Goal: Communication & Community: Answer question/provide support

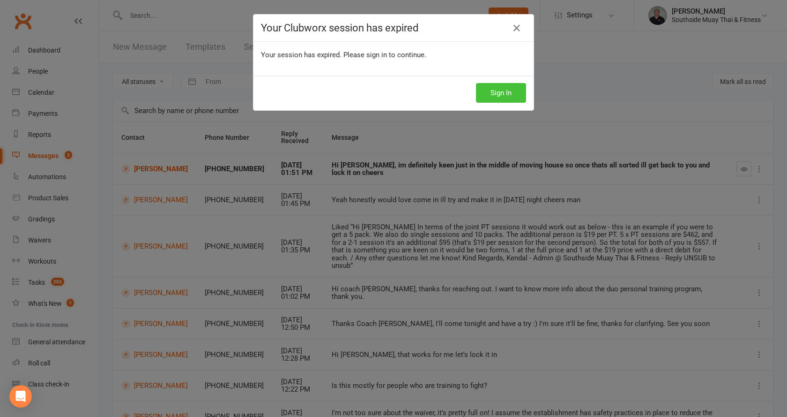
click at [496, 89] on button "Sign In" at bounding box center [501, 93] width 50 height 20
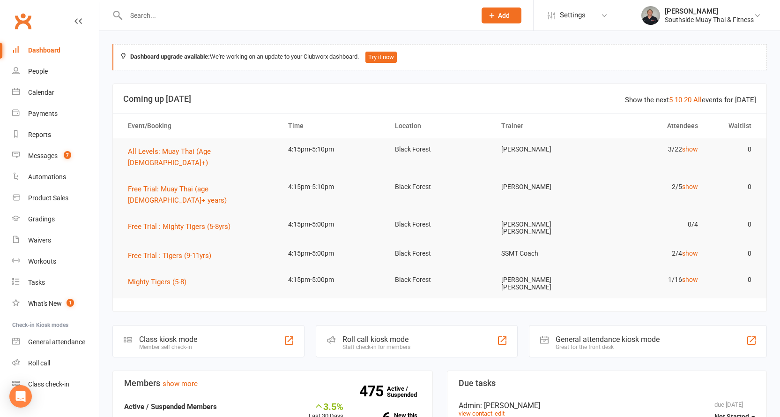
click at [220, 12] on input "text" at bounding box center [296, 15] width 346 height 13
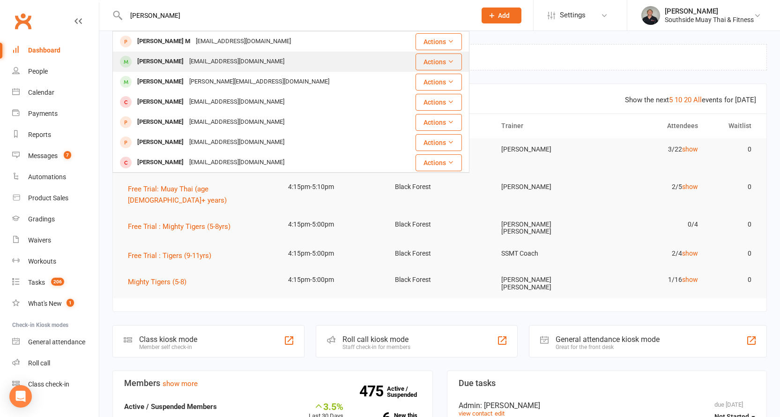
type input "abdul"
click at [228, 63] on div "abduljaleel.abdalla999@gmail.com" at bounding box center [237, 62] width 101 height 14
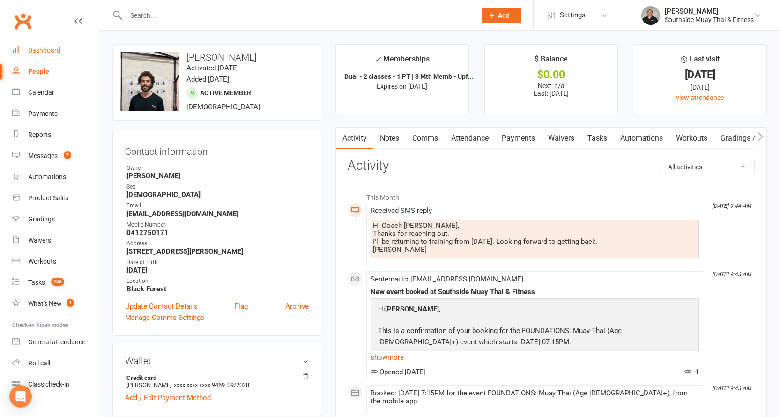
drag, startPoint x: 42, startPoint y: 48, endPoint x: 64, endPoint y: 60, distance: 24.5
click at [42, 48] on div "Dashboard" at bounding box center [44, 49] width 32 height 7
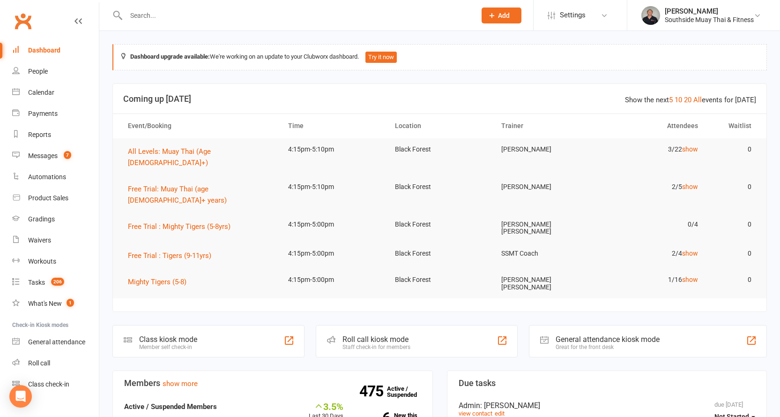
click at [235, 12] on input "text" at bounding box center [296, 15] width 346 height 13
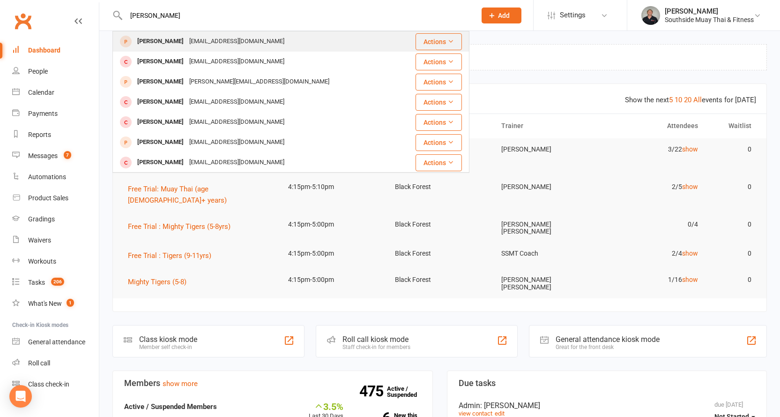
type input "thanh"
click at [228, 41] on div "Tarncee@gmail.com" at bounding box center [237, 42] width 101 height 14
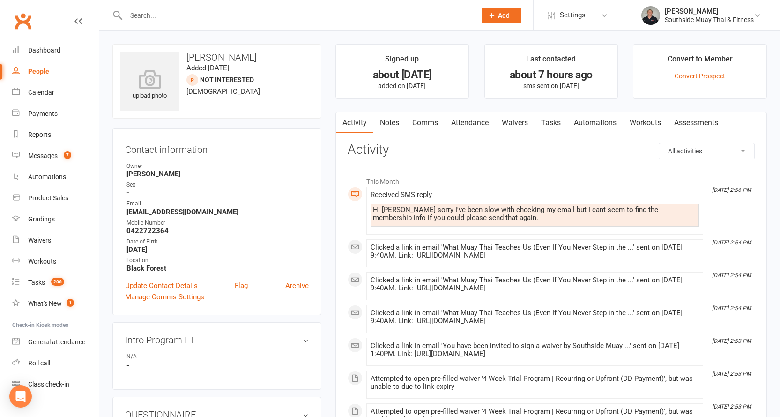
click at [512, 118] on link "Waivers" at bounding box center [514, 123] width 39 height 22
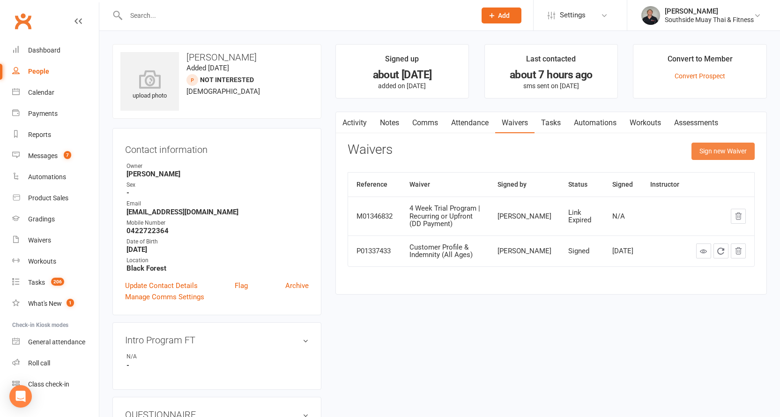
click at [702, 148] on button "Sign new Waiver" at bounding box center [723, 150] width 63 height 17
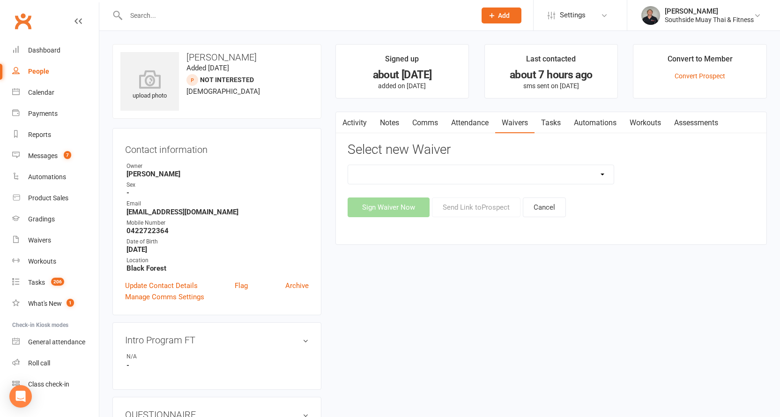
click at [595, 173] on select "10 or 5 Session Pass | Upfront (former member) 10 Session Pass | Upfront (DD Pa…" at bounding box center [481, 174] width 266 height 19
select select "13133"
click at [348, 165] on select "10 or 5 Session Pass | Upfront (former member) 10 Session Pass | Upfront (DD Pa…" at bounding box center [481, 174] width 266 height 19
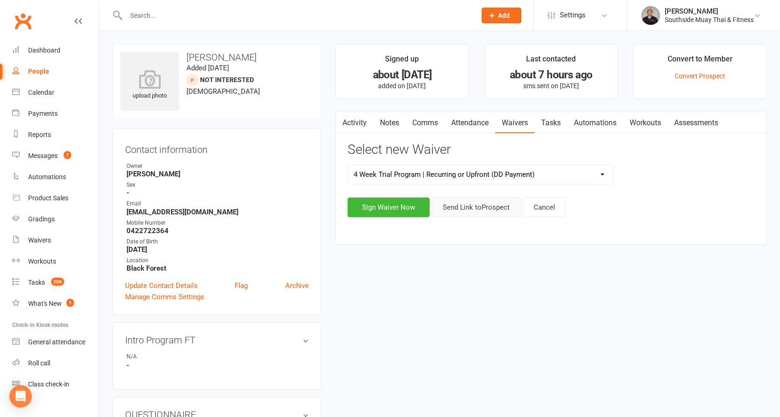
click at [471, 206] on button "Send Link to Prospect" at bounding box center [476, 207] width 89 height 20
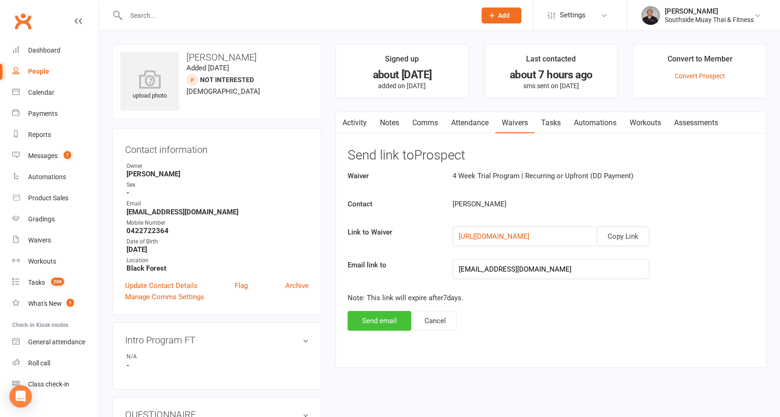
click at [370, 314] on button "Send email" at bounding box center [380, 321] width 64 height 20
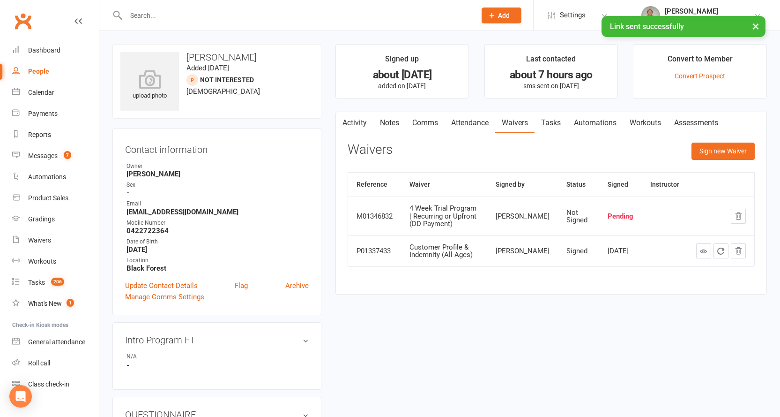
click at [420, 120] on link "Comms" at bounding box center [425, 123] width 39 height 22
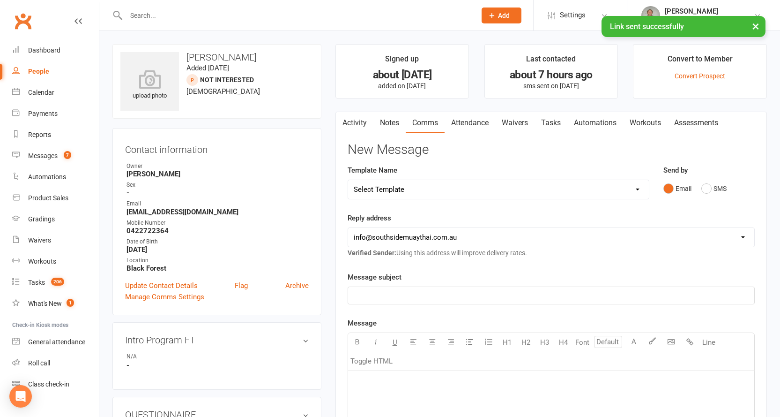
click at [361, 118] on link "Activity" at bounding box center [354, 123] width 37 height 22
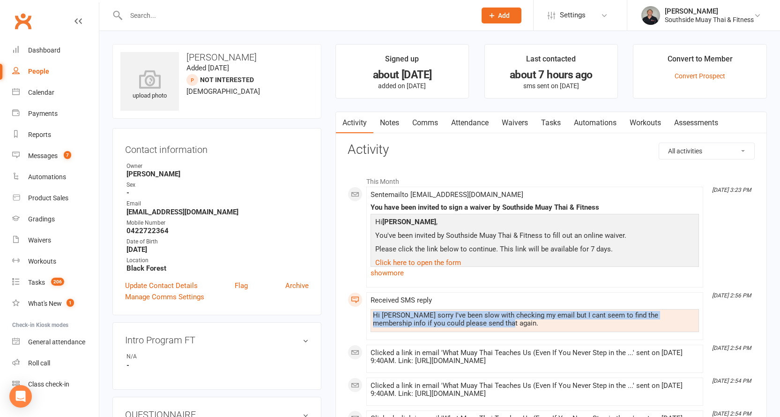
drag, startPoint x: 373, startPoint y: 314, endPoint x: 472, endPoint y: 322, distance: 99.7
click at [472, 322] on div "Hi Barry sorry I've been slow with checking my email but I cant seem to find th…" at bounding box center [535, 319] width 324 height 16
copy div "Hi Barry sorry I've been slow with checking my email but I cant seem to find th…"
click at [418, 119] on link "Comms" at bounding box center [425, 123] width 39 height 22
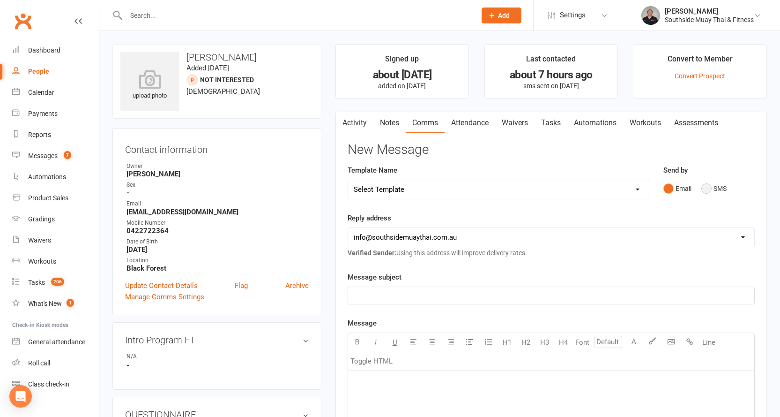
click at [709, 187] on button "SMS" at bounding box center [714, 188] width 25 height 18
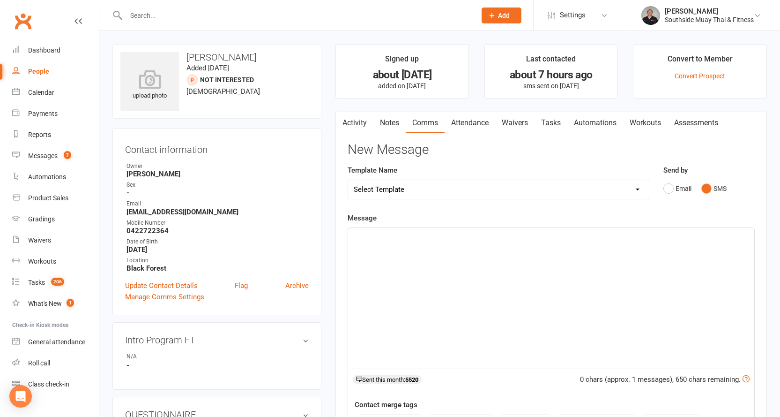
click at [456, 232] on p "﻿" at bounding box center [551, 236] width 395 height 11
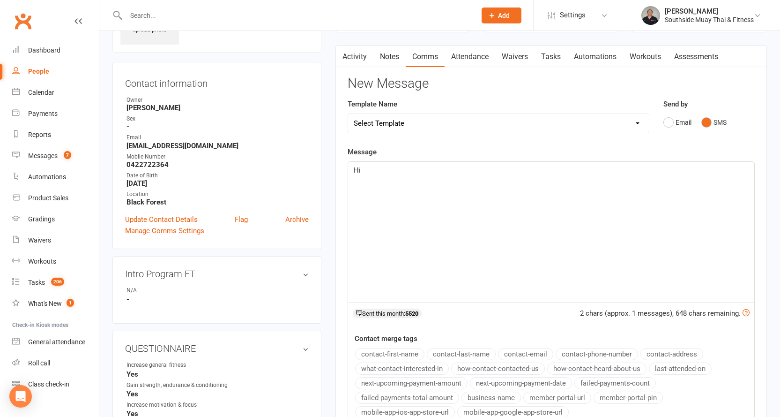
scroll to position [141, 0]
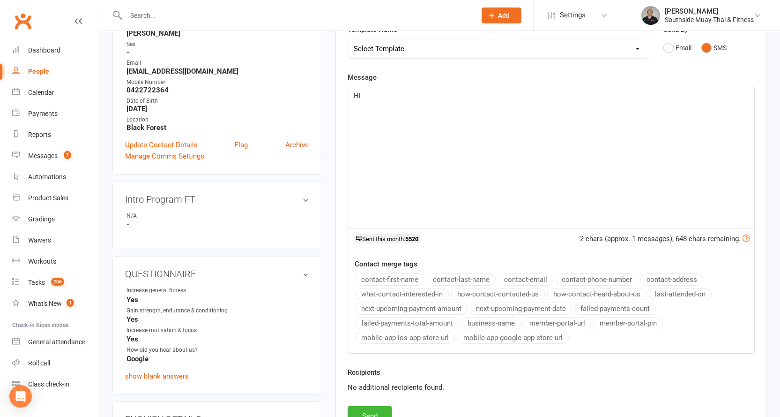
click at [388, 275] on button "contact-first-name" at bounding box center [389, 279] width 69 height 12
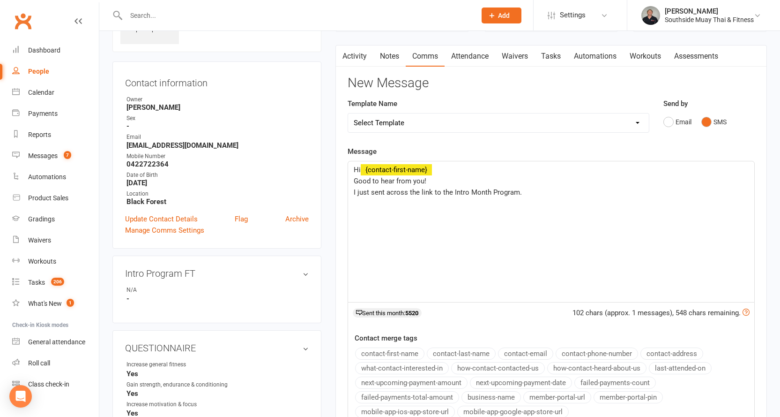
scroll to position [0, 0]
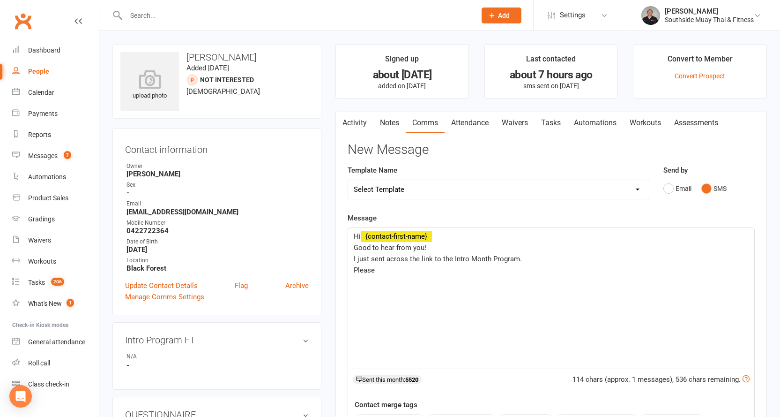
click at [371, 258] on span "I just sent across the link to the Intro Month Program." at bounding box center [438, 258] width 168 height 8
click at [400, 275] on p "Please" at bounding box center [551, 269] width 395 height 11
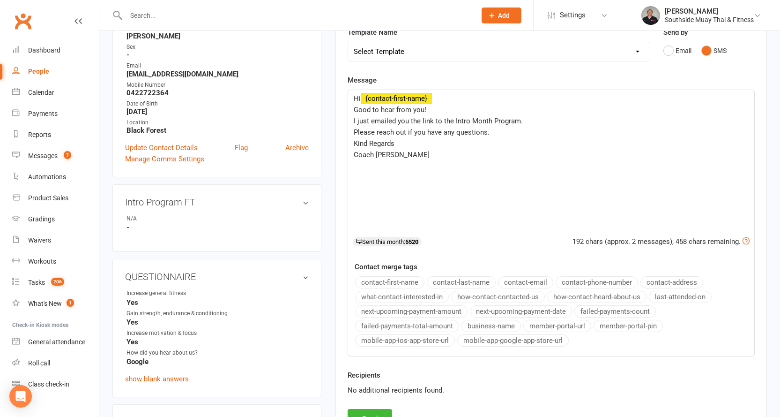
scroll to position [141, 0]
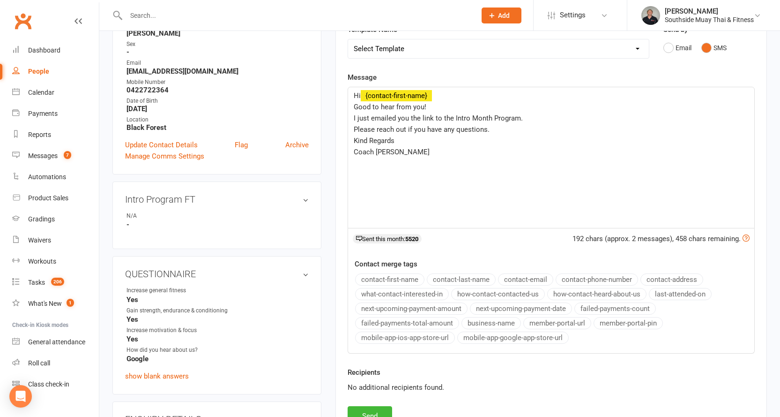
click at [491, 322] on button "business-name" at bounding box center [492, 323] width 60 height 12
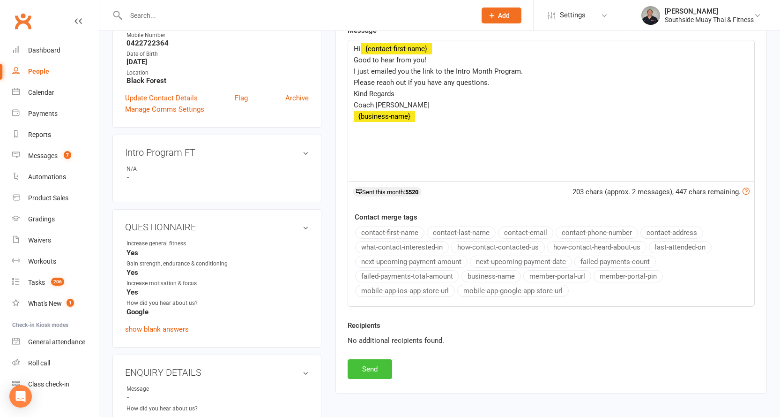
click at [381, 368] on button "Send" at bounding box center [370, 369] width 45 height 20
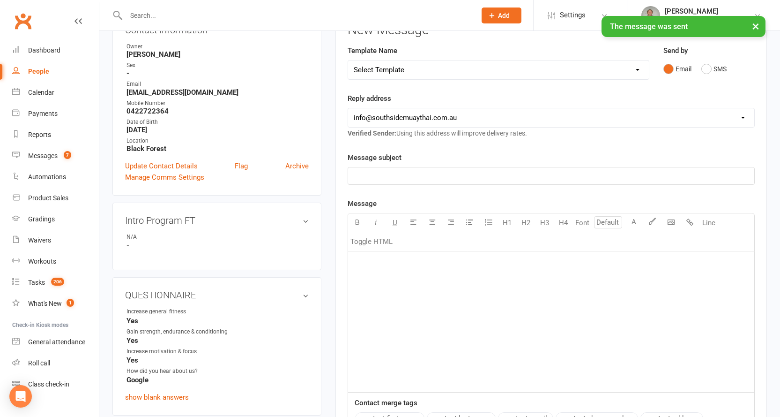
scroll to position [0, 0]
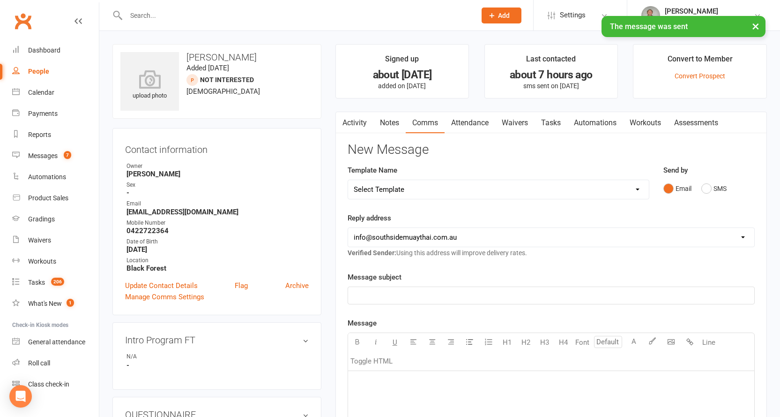
click at [346, 119] on button "button" at bounding box center [342, 122] width 12 height 21
click at [359, 117] on link "Activity" at bounding box center [354, 123] width 37 height 22
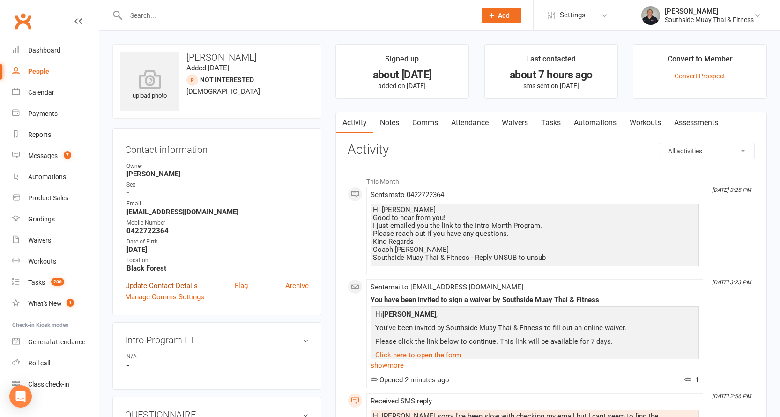
click at [171, 282] on link "Update Contact Details" at bounding box center [161, 285] width 73 height 11
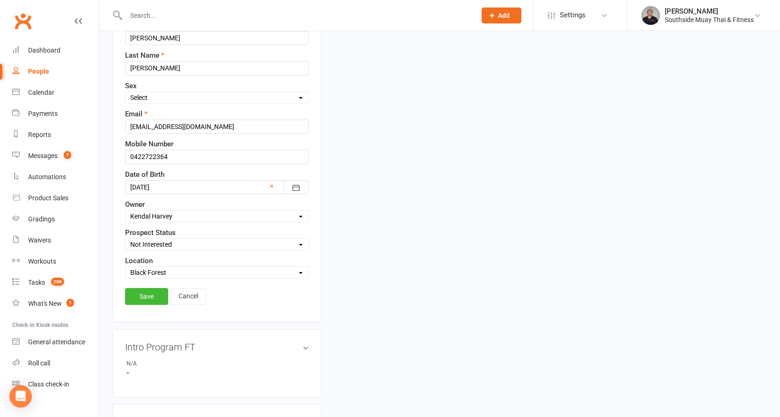
scroll to position [138, 0]
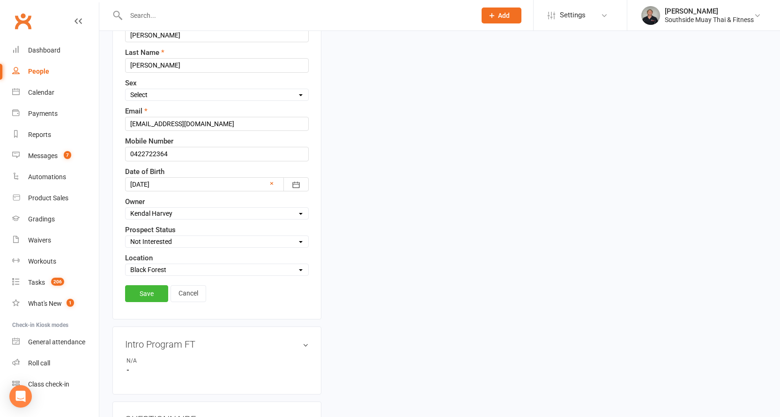
click at [142, 241] on select "Select Initial Contact 28 Day LBE - Contact Needed 28 Day LBE - Intro Class Boo…" at bounding box center [217, 241] width 183 height 10
select select "Waiver Sent & Follow up Req'd"
click at [126, 237] on select "Select Initial Contact 28 Day LBE - Contact Needed 28 Day LBE - Intro Class Boo…" at bounding box center [217, 241] width 183 height 10
click at [134, 293] on link "Save" at bounding box center [146, 293] width 43 height 17
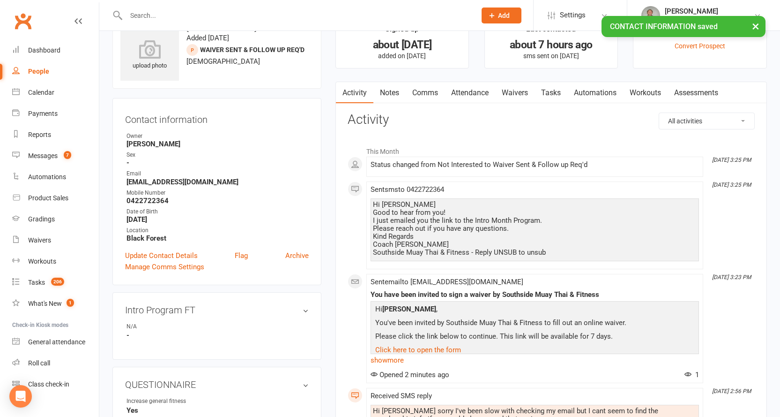
scroll to position [0, 0]
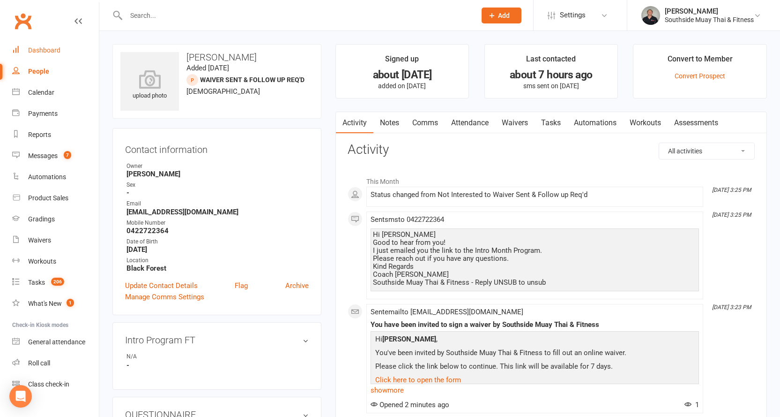
click at [42, 43] on link "Dashboard" at bounding box center [55, 50] width 87 height 21
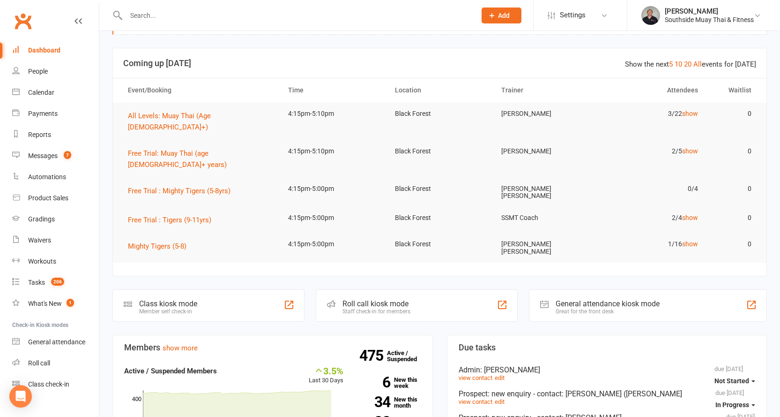
scroll to position [94, 0]
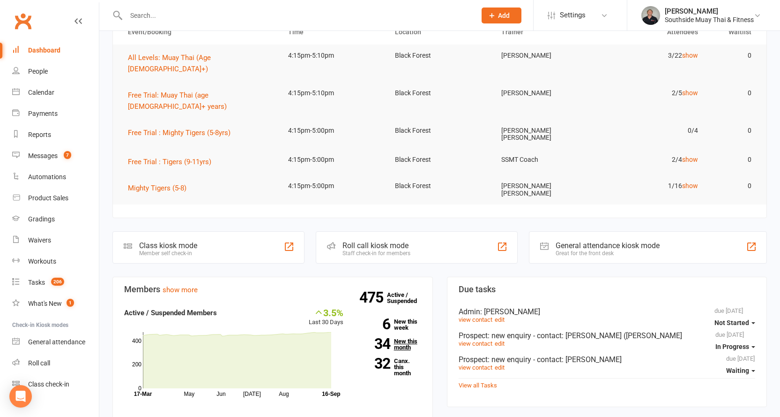
click at [405, 338] on link "34 New this month" at bounding box center [390, 344] width 64 height 12
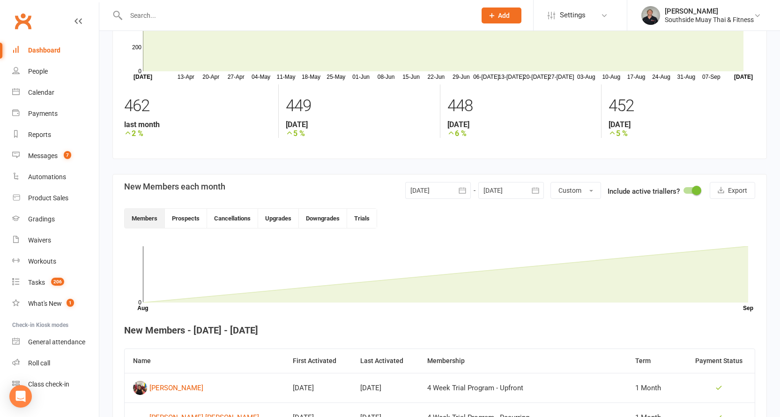
scroll to position [68, 0]
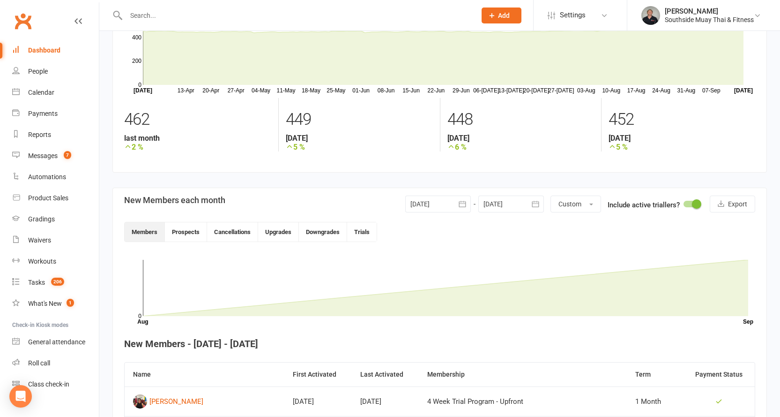
click at [41, 50] on div "Dashboard" at bounding box center [44, 49] width 32 height 7
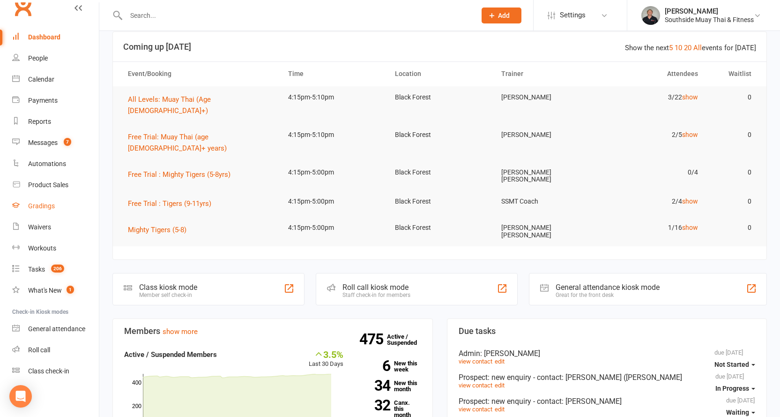
scroll to position [141, 0]
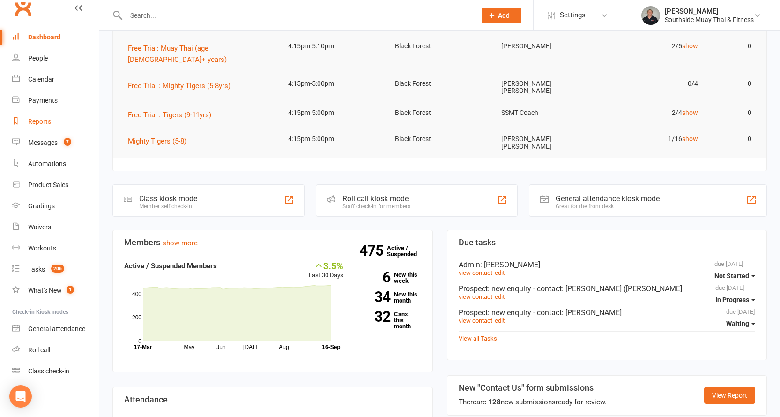
click at [35, 117] on link "Reports" at bounding box center [55, 121] width 87 height 21
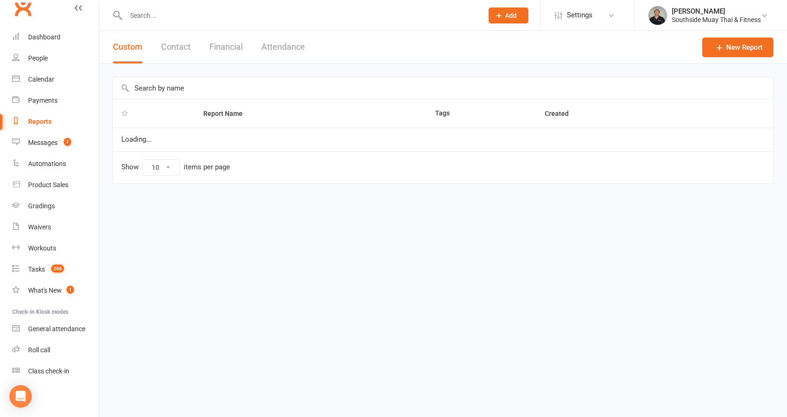
select select "100"
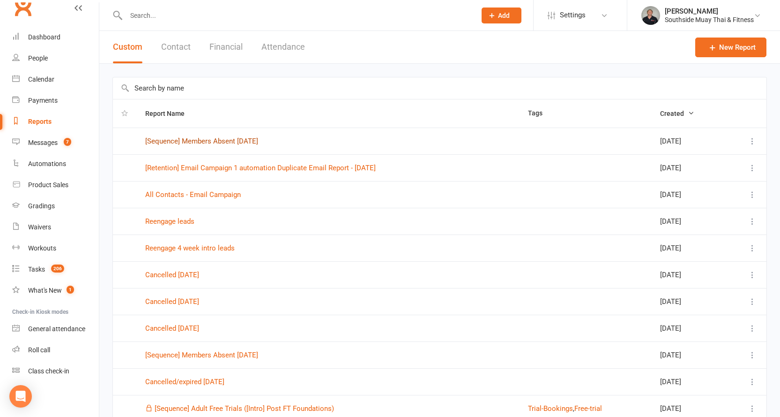
click at [251, 139] on link "[Sequence] Members Absent [DATE]" at bounding box center [201, 141] width 113 height 8
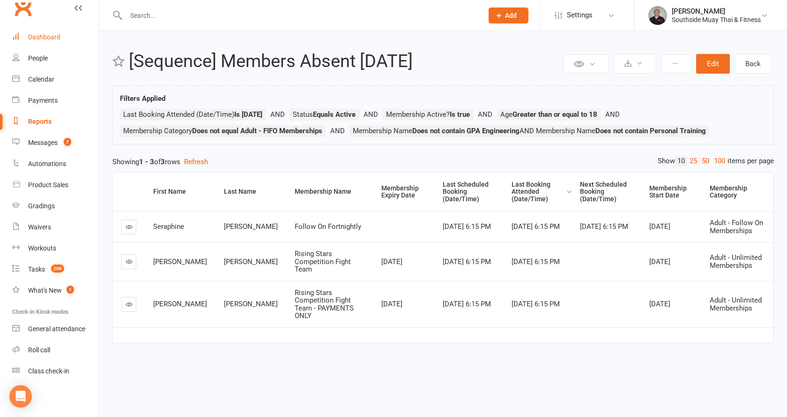
click at [47, 35] on div "Dashboard" at bounding box center [44, 36] width 32 height 7
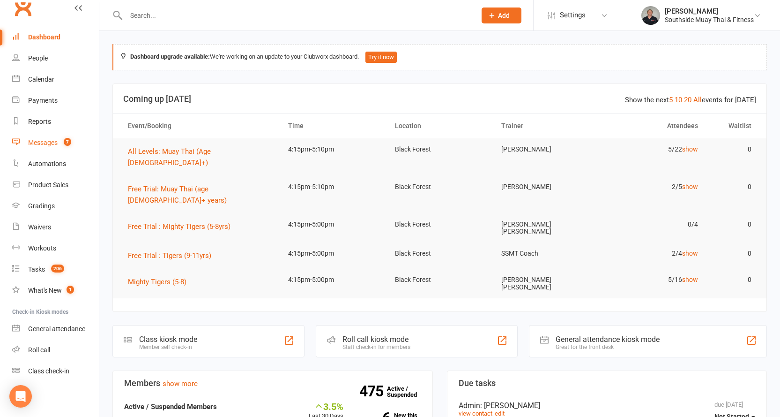
click at [29, 139] on div "Messages" at bounding box center [43, 142] width 30 height 7
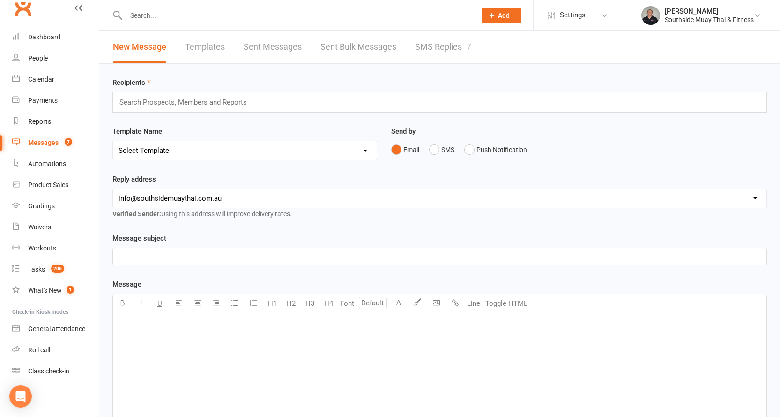
click at [426, 49] on link "SMS Replies 7" at bounding box center [443, 47] width 56 height 32
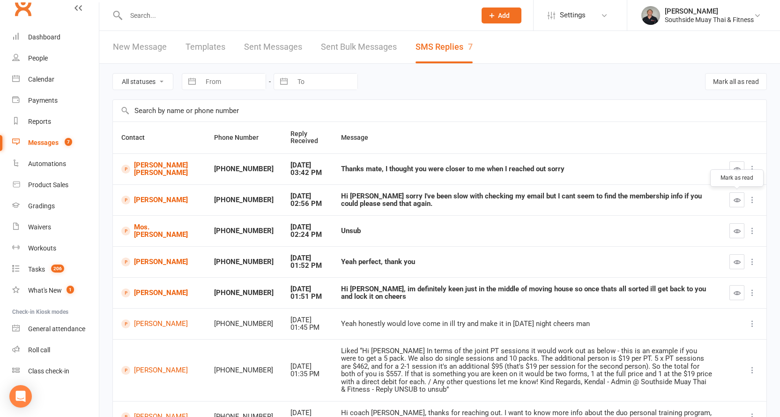
click at [736, 197] on icon "button" at bounding box center [737, 199] width 7 height 7
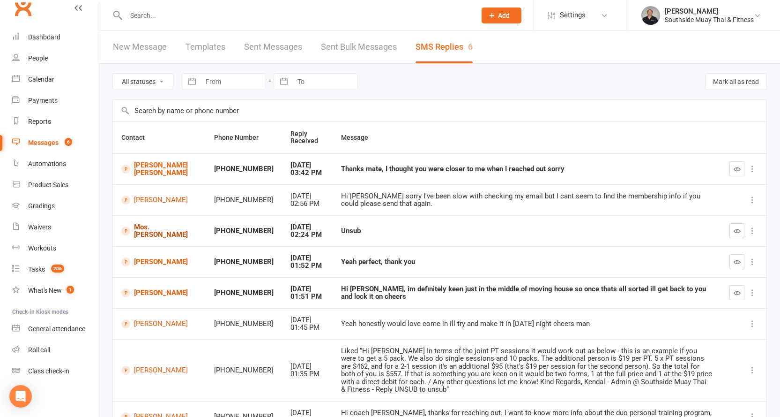
click at [144, 229] on link "Mos.G M Gerami" at bounding box center [159, 230] width 76 height 15
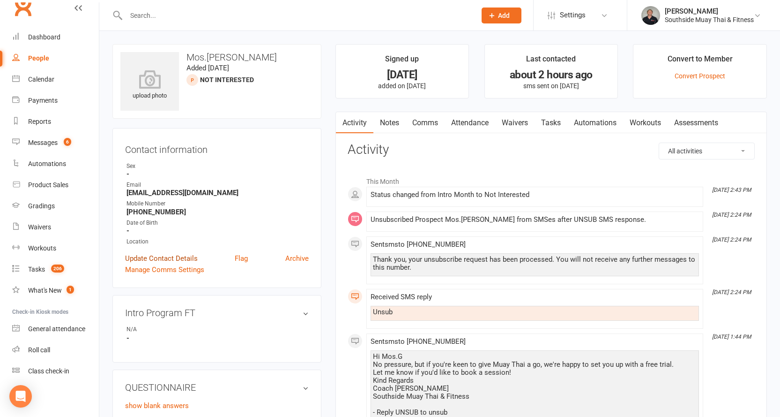
click at [181, 258] on link "Update Contact Details" at bounding box center [161, 258] width 73 height 11
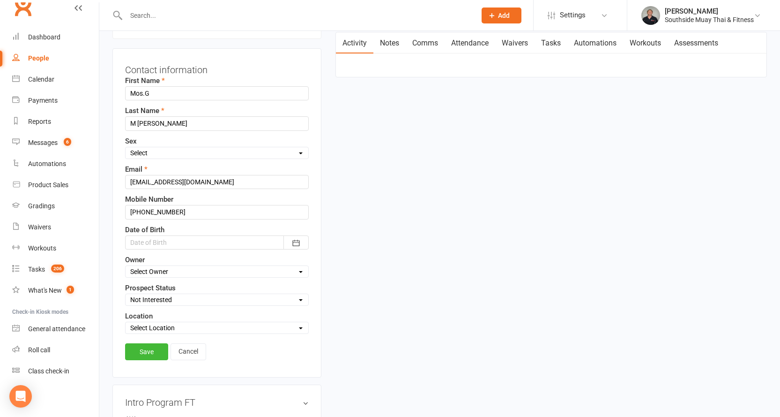
scroll to position [138, 0]
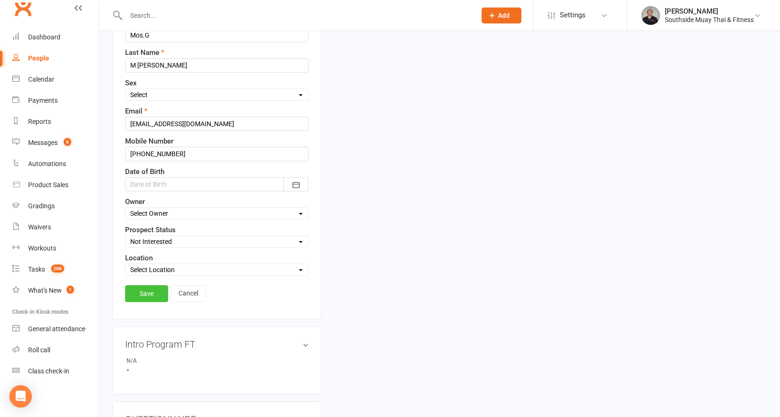
click at [133, 288] on link "Save" at bounding box center [146, 293] width 43 height 17
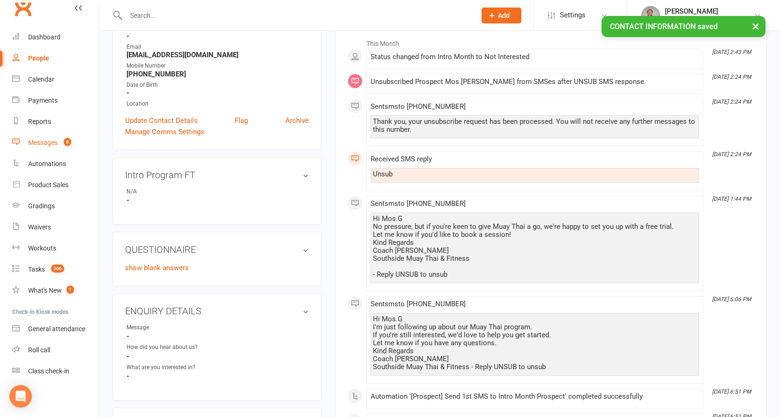
click at [34, 142] on div "Messages" at bounding box center [43, 142] width 30 height 7
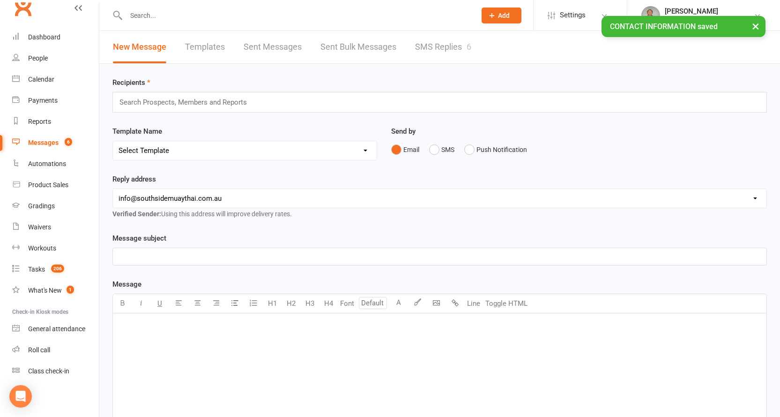
click at [456, 55] on link "SMS Replies 6" at bounding box center [443, 47] width 56 height 32
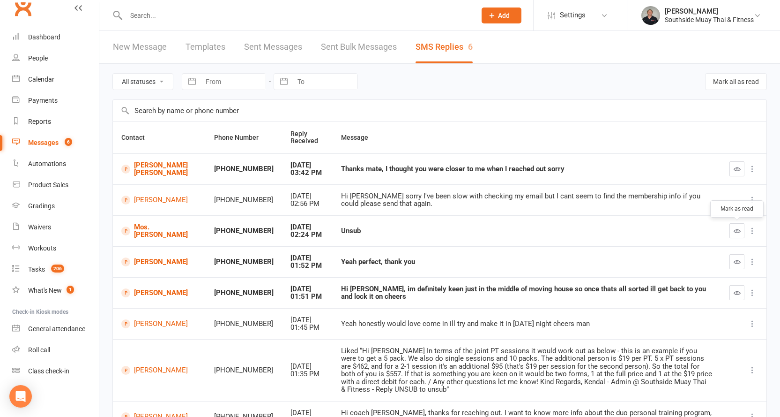
click at [735, 230] on icon "button" at bounding box center [737, 230] width 7 height 7
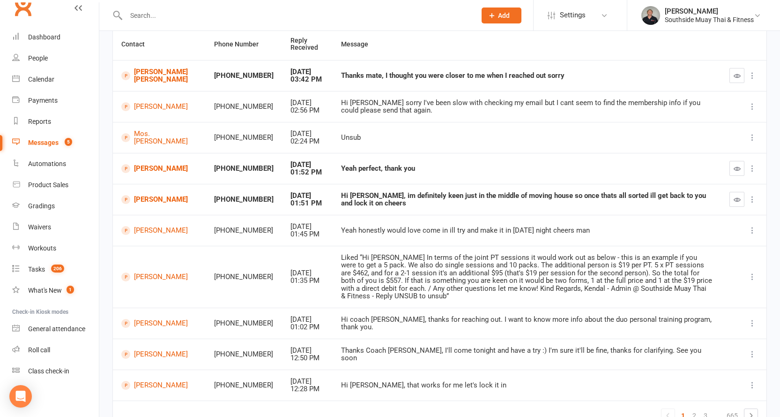
scroll to position [94, 0]
click at [142, 166] on link "Aryn Campbell" at bounding box center [159, 168] width 76 height 9
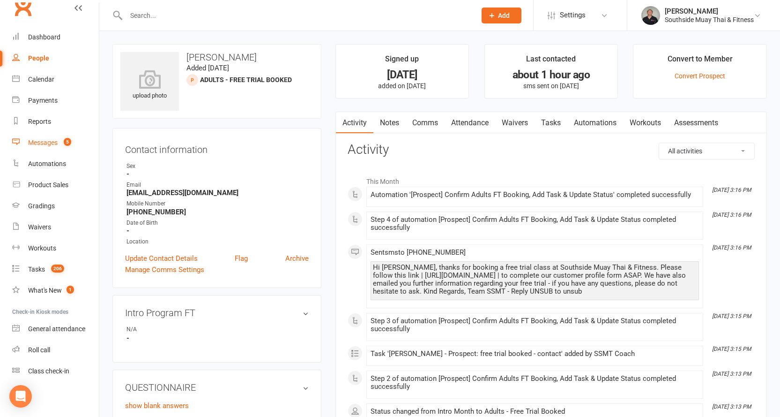
click at [42, 141] on div "Messages" at bounding box center [43, 142] width 30 height 7
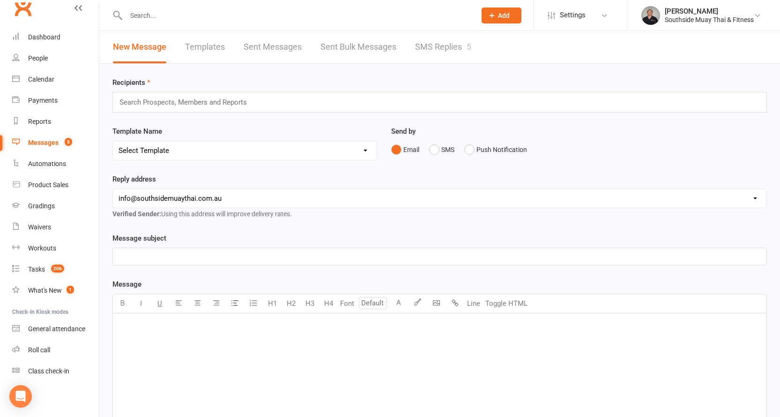
click at [448, 42] on link "SMS Replies 5" at bounding box center [443, 47] width 56 height 32
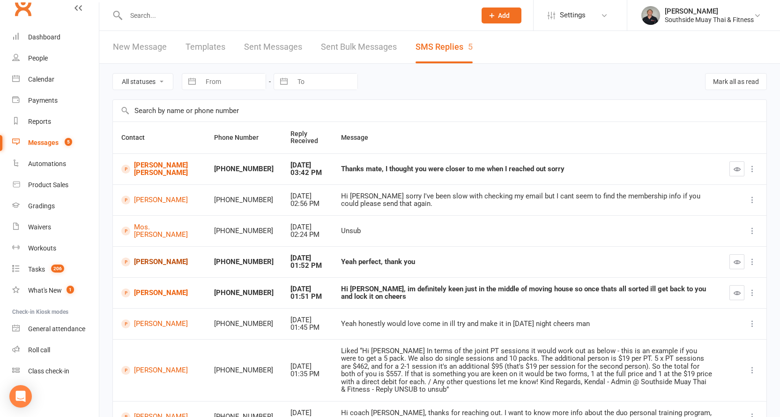
click at [139, 261] on link "Aryn Campbell" at bounding box center [159, 261] width 76 height 9
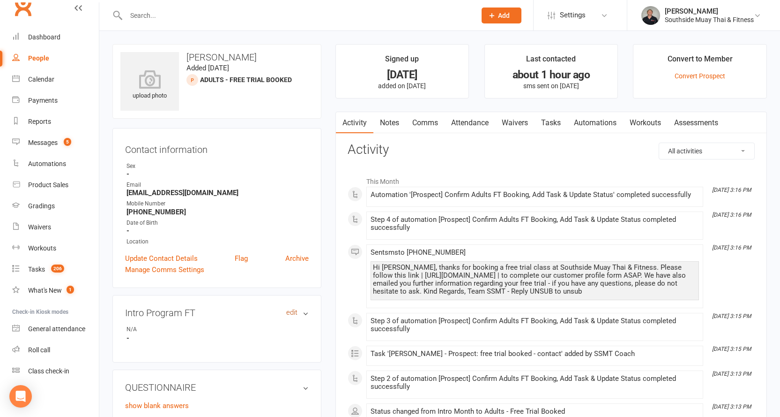
click at [292, 309] on link "edit" at bounding box center [291, 312] width 11 height 8
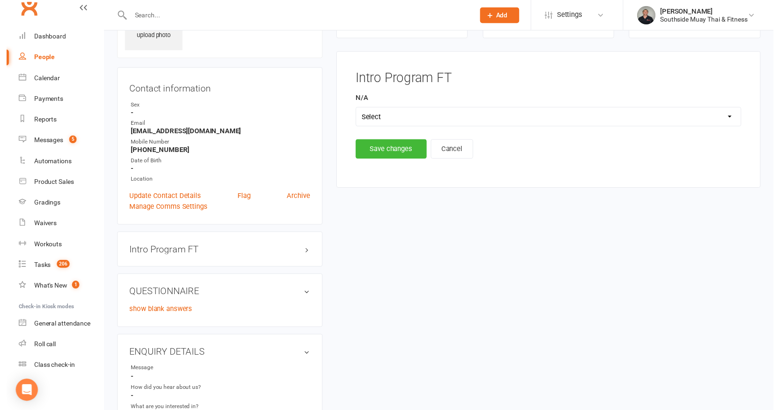
scroll to position [65, 0]
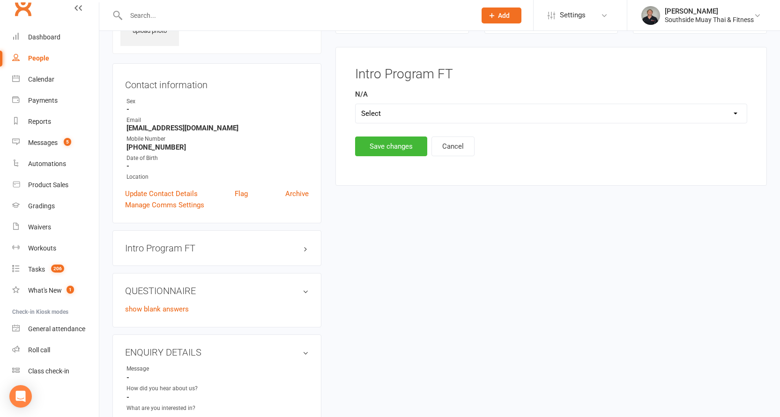
click at [389, 113] on select "Select Yes" at bounding box center [551, 113] width 391 height 19
select select "Yes"
click at [356, 104] on select "Select Yes" at bounding box center [551, 113] width 391 height 19
click at [383, 140] on button "Save changes" at bounding box center [391, 146] width 72 height 20
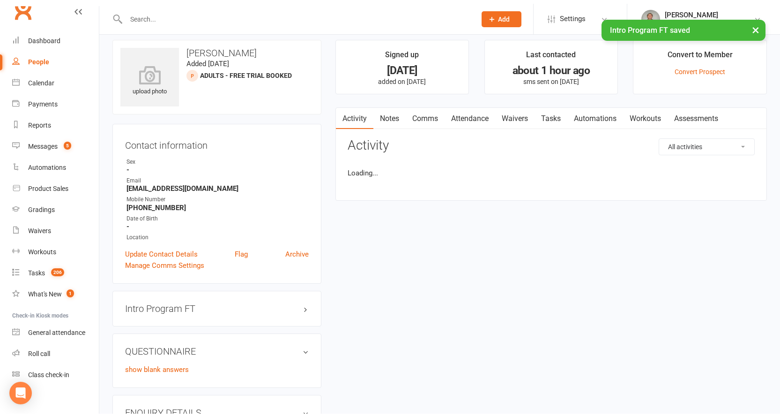
scroll to position [0, 0]
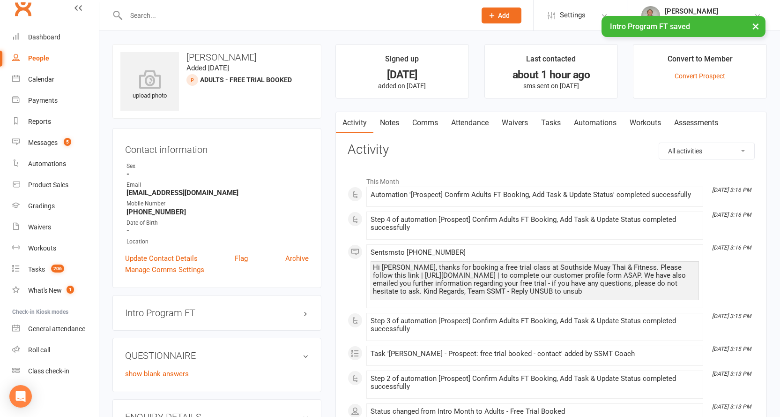
click at [523, 115] on link "Waivers" at bounding box center [514, 123] width 39 height 22
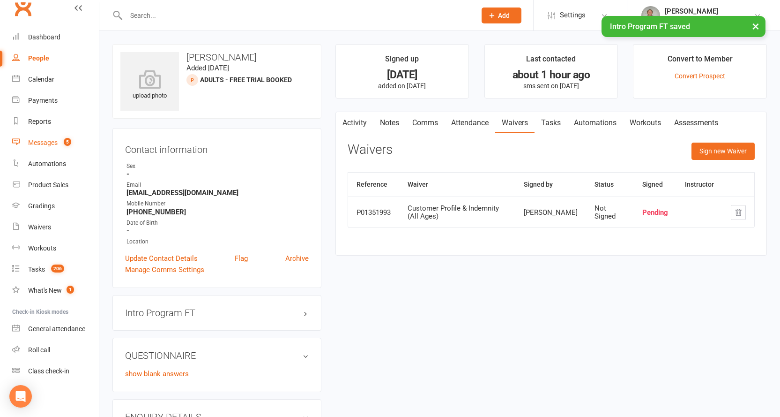
click at [33, 138] on link "Messages 5" at bounding box center [55, 142] width 87 height 21
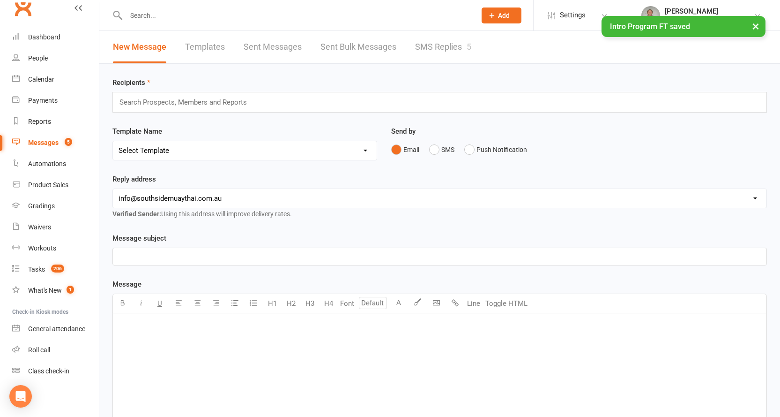
click at [421, 44] on link "SMS Replies 5" at bounding box center [443, 47] width 56 height 32
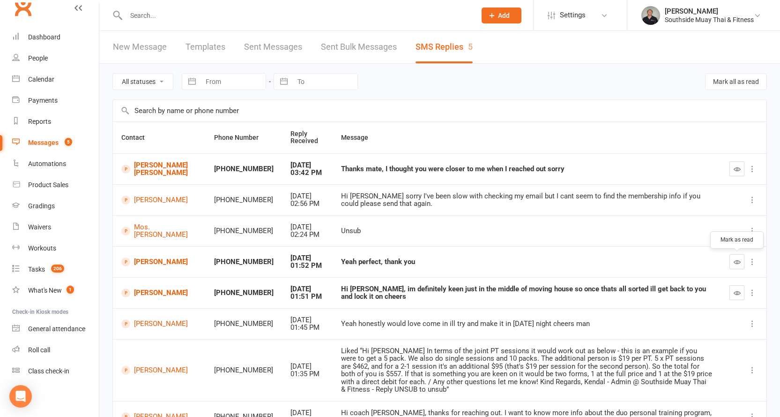
click at [734, 259] on icon "button" at bounding box center [737, 261] width 7 height 7
click at [144, 171] on link "Kane Beeching" at bounding box center [159, 168] width 76 height 15
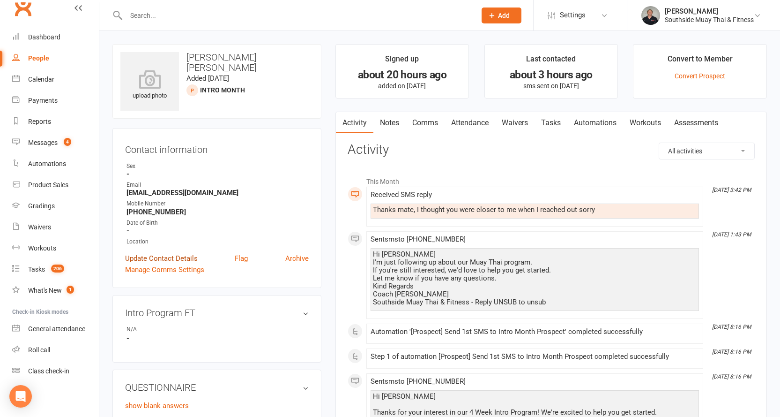
click at [175, 259] on link "Update Contact Details" at bounding box center [161, 258] width 73 height 11
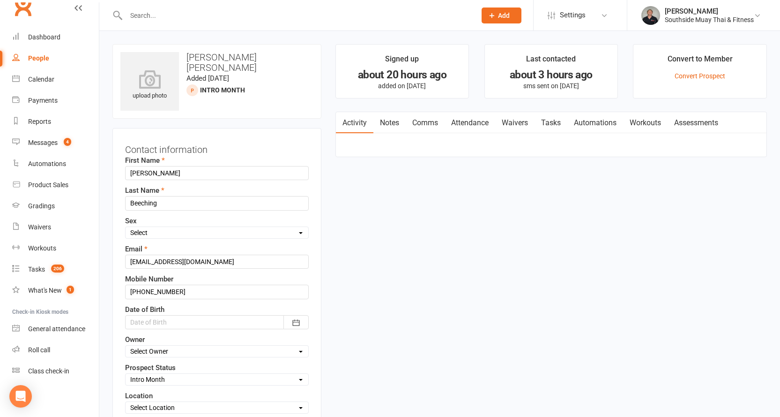
scroll to position [44, 0]
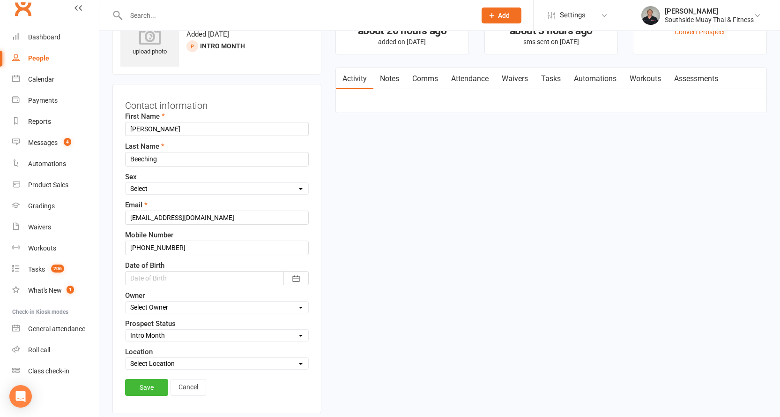
click at [161, 339] on select "Select Initial Contact 28 Day LBE - Contact Needed 28 Day LBE - Intro Class Boo…" at bounding box center [217, 335] width 183 height 10
select select "Not Interested"
click at [126, 330] on select "Select Initial Contact 28 Day LBE - Contact Needed 28 Day LBE - Intro Class Boo…" at bounding box center [217, 335] width 183 height 10
click at [144, 383] on link "Save" at bounding box center [146, 387] width 43 height 17
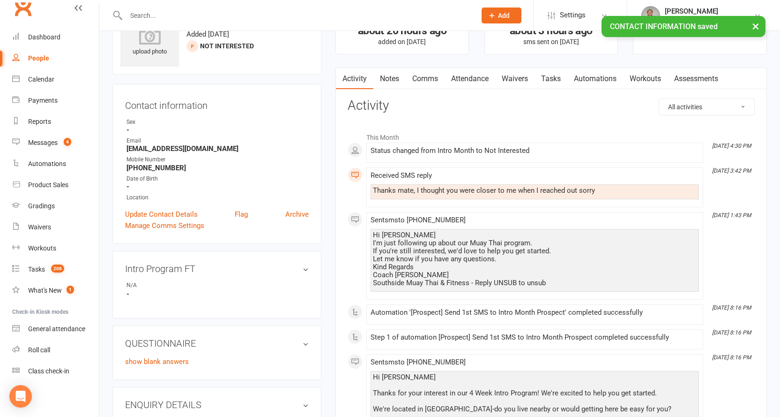
scroll to position [0, 0]
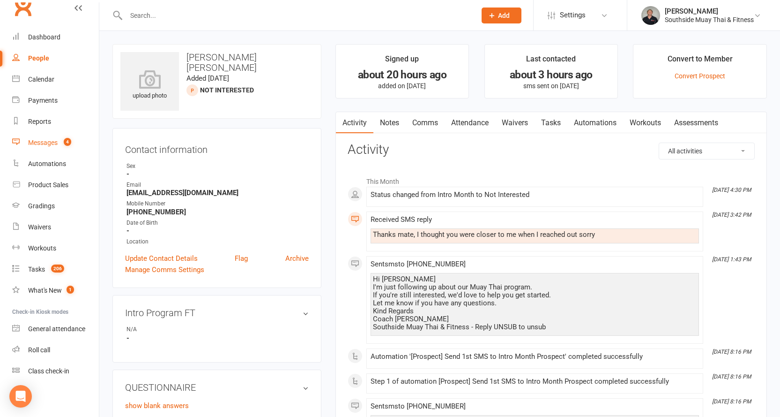
click at [30, 141] on div "Messages" at bounding box center [43, 142] width 30 height 7
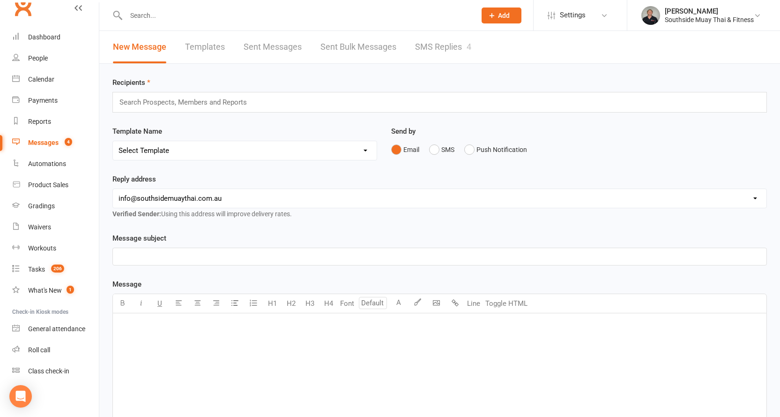
click at [433, 39] on link "SMS Replies 4" at bounding box center [443, 47] width 56 height 32
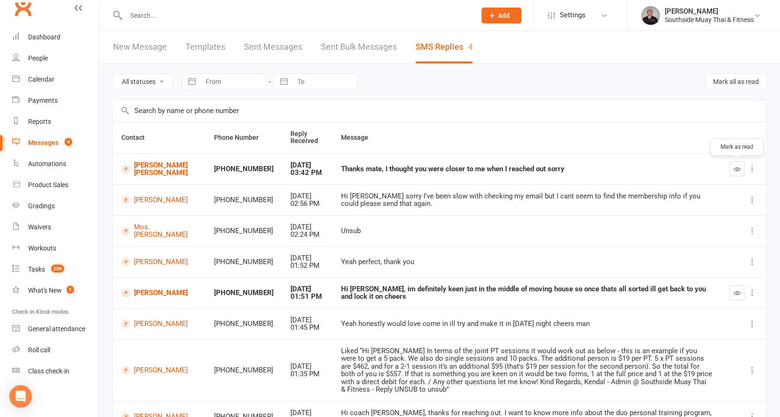
click at [739, 172] on icon "button" at bounding box center [737, 168] width 7 height 7
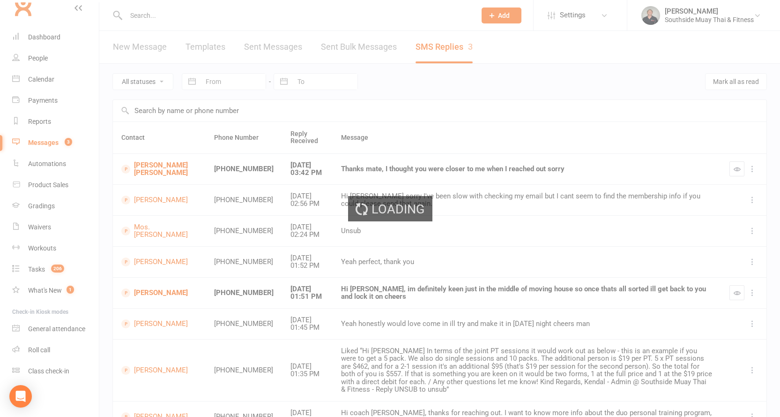
click at [424, 30] on div "Loading" at bounding box center [390, 208] width 780 height 417
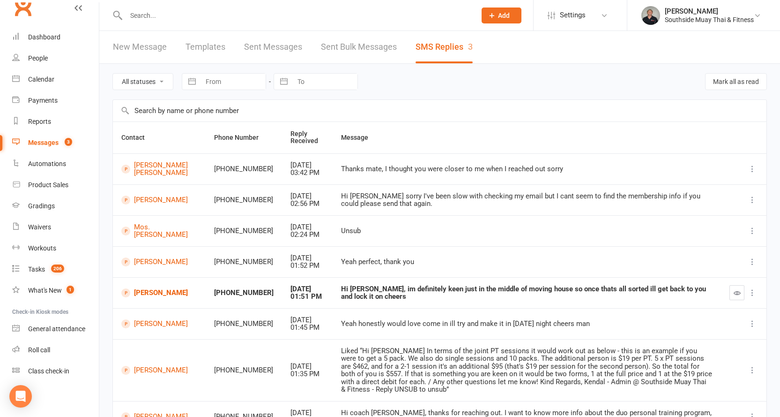
click at [149, 82] on select "All statuses Read only Unread only" at bounding box center [143, 82] width 60 height 16
select select "unread_only"
click at [113, 74] on select "All statuses Read only Unread only" at bounding box center [143, 82] width 60 height 16
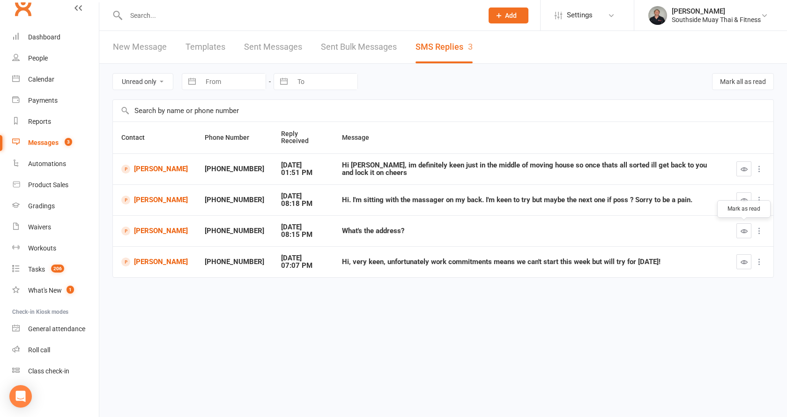
click at [740, 230] on button "button" at bounding box center [744, 230] width 15 height 15
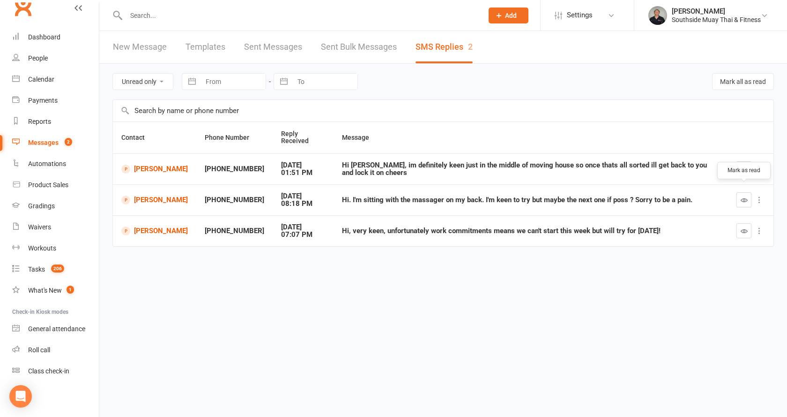
click at [741, 196] on icon "button" at bounding box center [744, 199] width 7 height 7
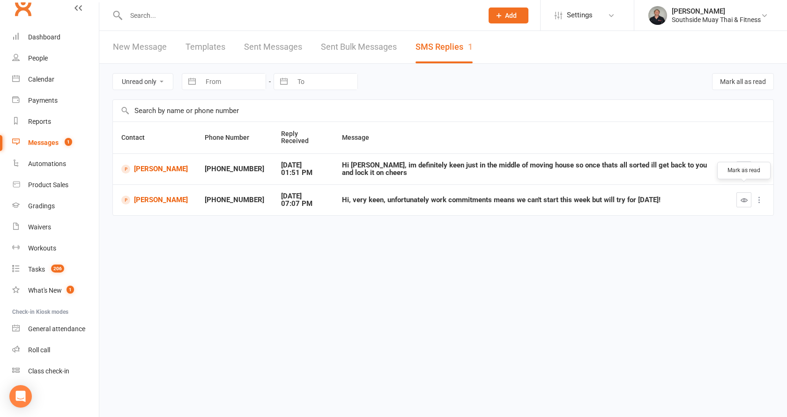
click at [746, 196] on icon "button" at bounding box center [744, 199] width 7 height 7
click at [52, 35] on div "Dashboard" at bounding box center [44, 36] width 32 height 7
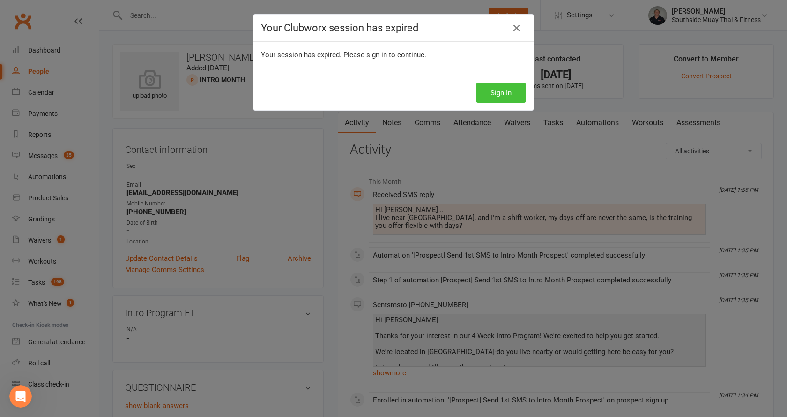
click at [496, 87] on button "Sign In" at bounding box center [501, 93] width 50 height 20
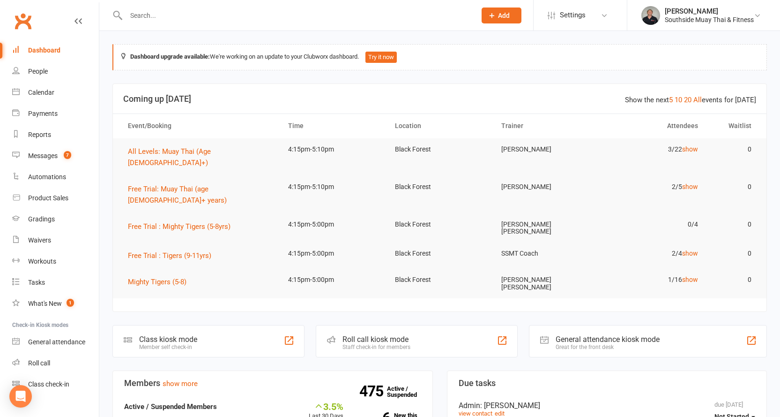
click at [141, 16] on input "text" at bounding box center [296, 15] width 346 height 13
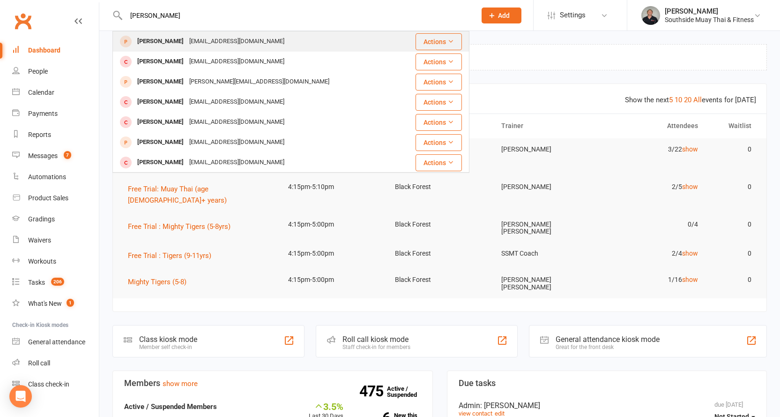
type input "[PERSON_NAME]"
click at [165, 43] on div "[PERSON_NAME]" at bounding box center [160, 42] width 52 height 14
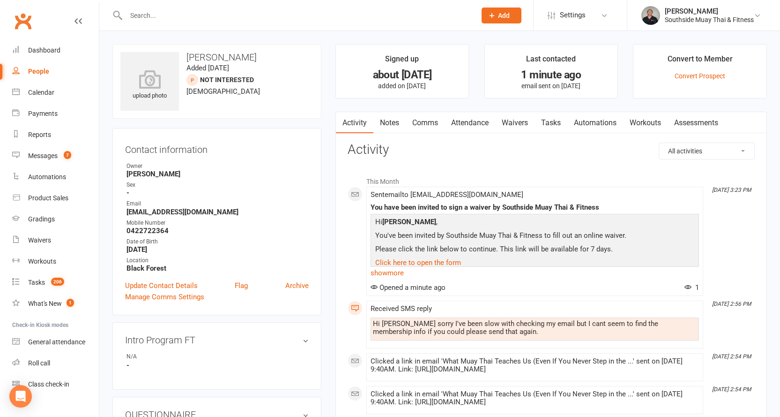
click at [210, 13] on input "text" at bounding box center [296, 15] width 346 height 13
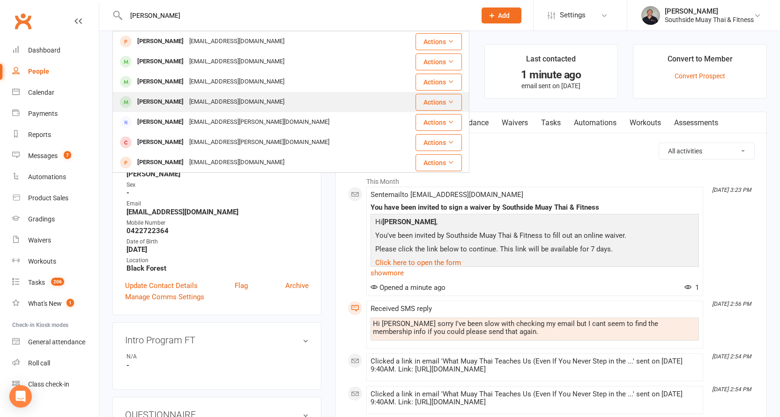
type input "[PERSON_NAME]"
click at [179, 95] on div "[PERSON_NAME]" at bounding box center [160, 102] width 52 height 14
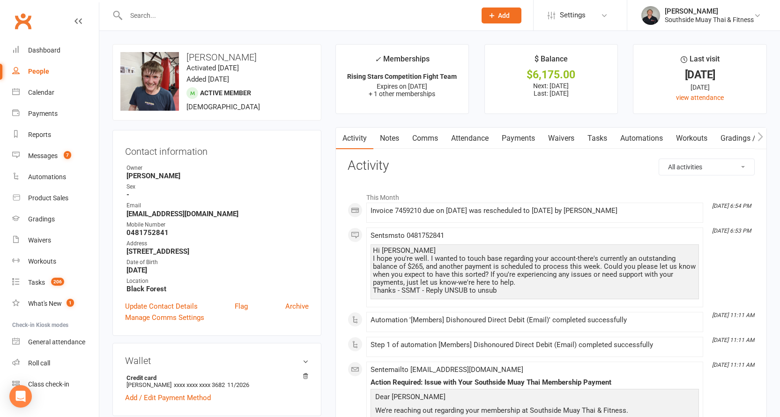
click at [529, 135] on link "Payments" at bounding box center [518, 138] width 46 height 22
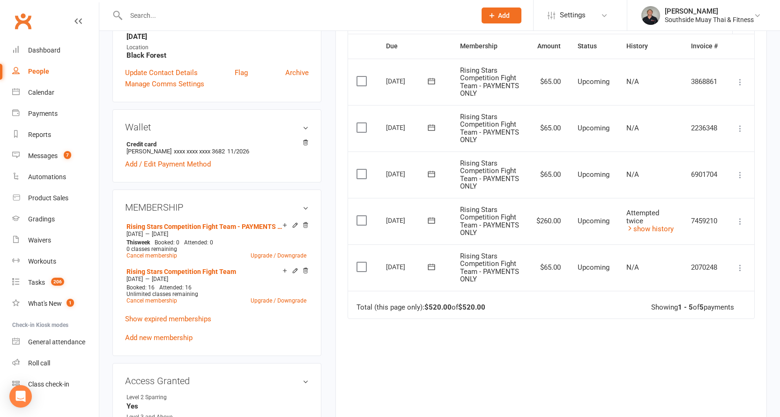
scroll to position [234, 0]
click at [639, 231] on link "show history" at bounding box center [650, 228] width 47 height 8
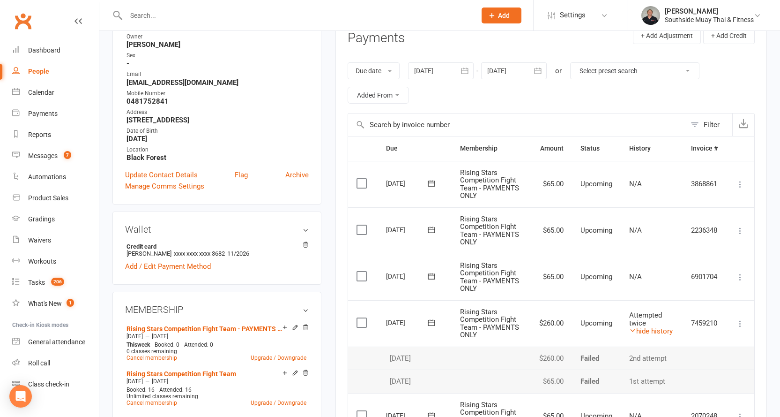
scroll to position [0, 0]
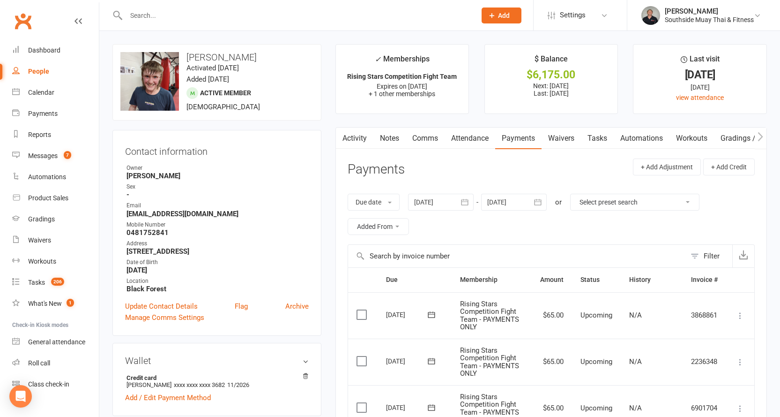
click at [436, 199] on div at bounding box center [441, 202] width 66 height 17
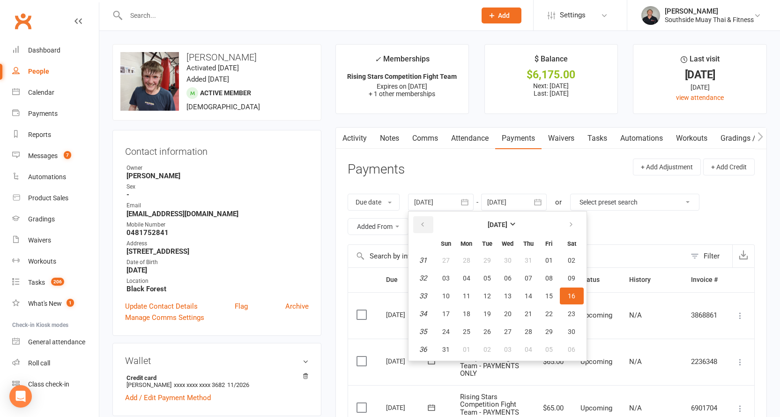
click at [424, 218] on button "button" at bounding box center [423, 224] width 20 height 17
click at [448, 255] on button "29" at bounding box center [446, 260] width 20 height 17
type input "29 Jun 2025"
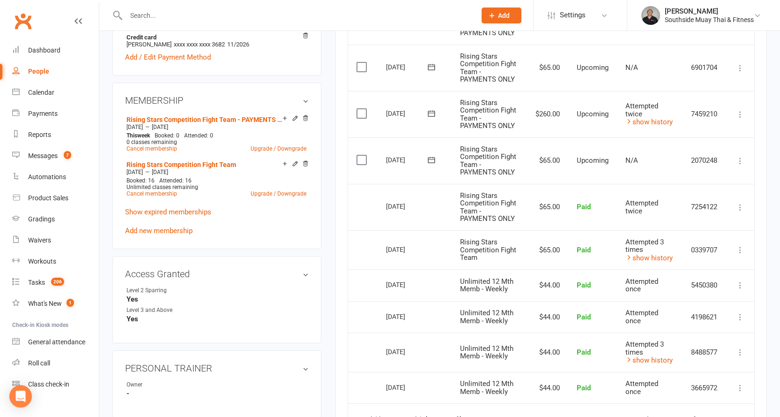
scroll to position [422, 0]
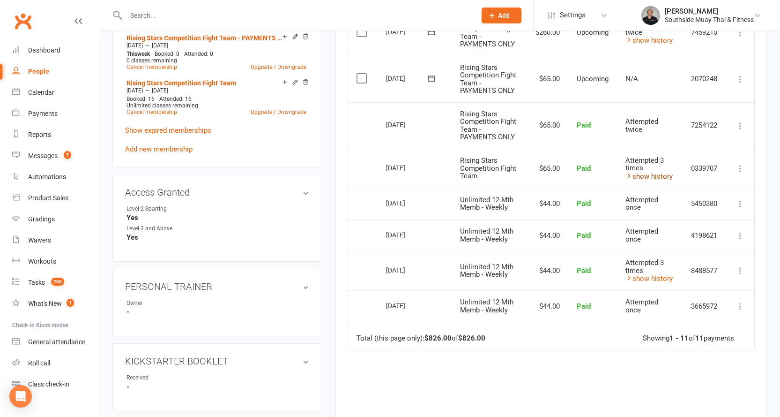
click at [637, 176] on link "show history" at bounding box center [649, 176] width 47 height 8
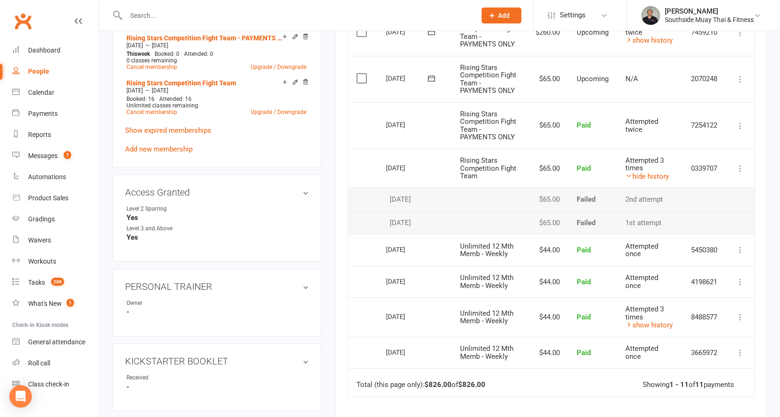
scroll to position [328, 0]
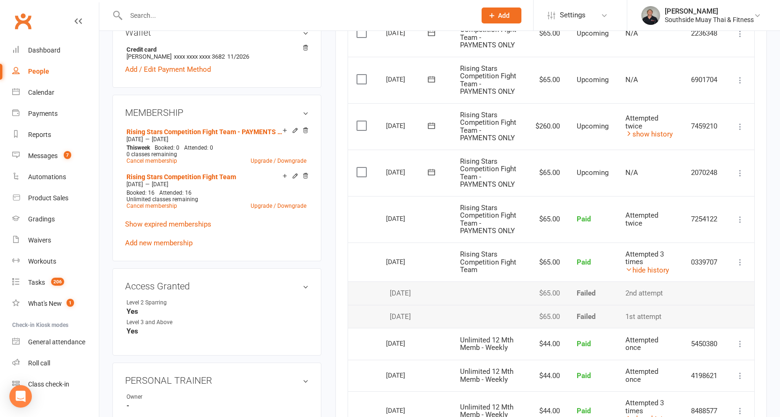
click at [325, 203] on div "upload photo change photo Hugh Johnston Activated 4 August, 2019 Added 26 July,…" at bounding box center [216, 338] width 223 height 1245
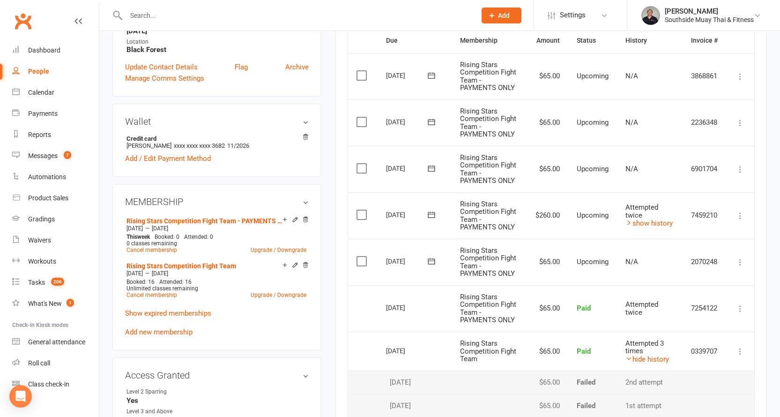
scroll to position [141, 0]
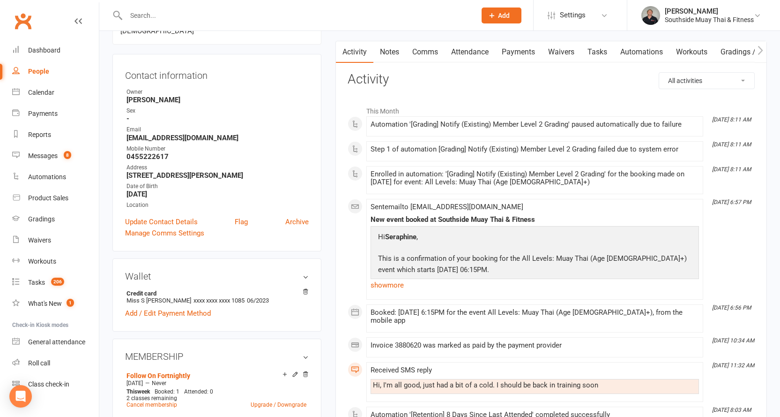
scroll to position [94, 0]
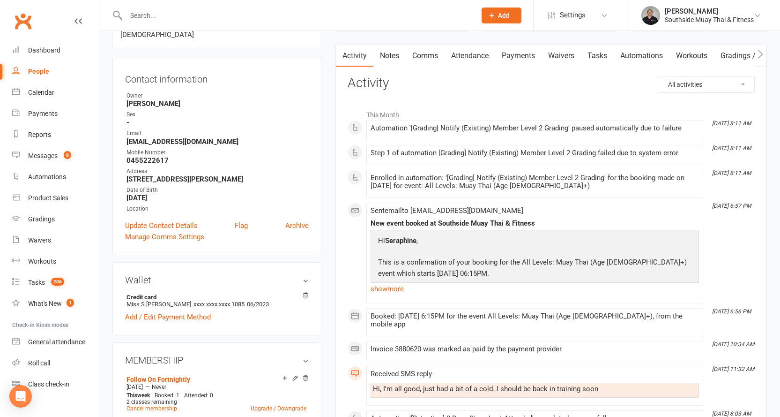
click at [470, 58] on link "Attendance" at bounding box center [470, 56] width 51 height 22
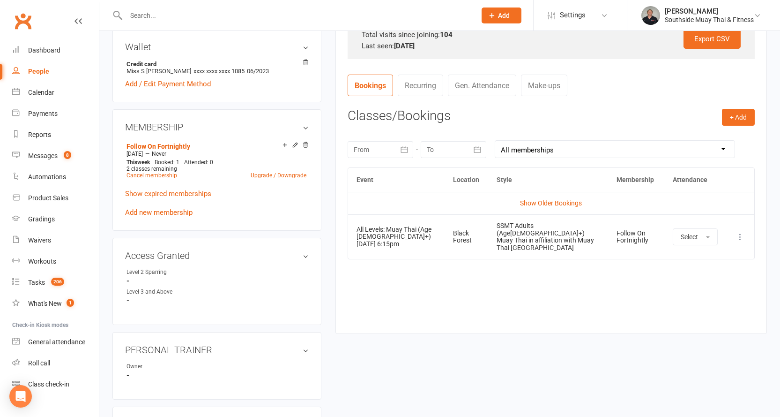
scroll to position [328, 0]
drag, startPoint x: 606, startPoint y: 177, endPoint x: 645, endPoint y: 176, distance: 38.9
click at [645, 176] on th "Membership" at bounding box center [636, 178] width 56 height 24
click at [608, 252] on td "Follow On Fortnightly" at bounding box center [636, 235] width 56 height 45
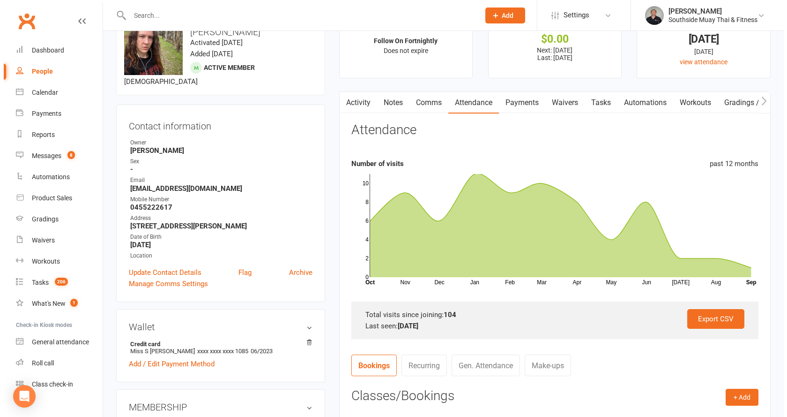
scroll to position [0, 0]
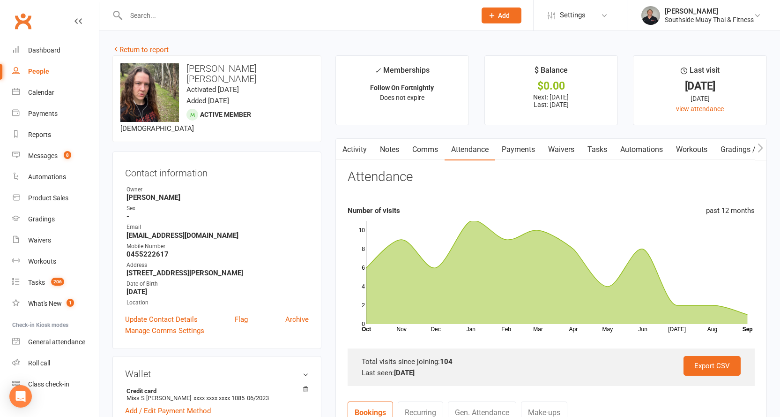
click at [635, 145] on link "Automations" at bounding box center [642, 150] width 56 height 22
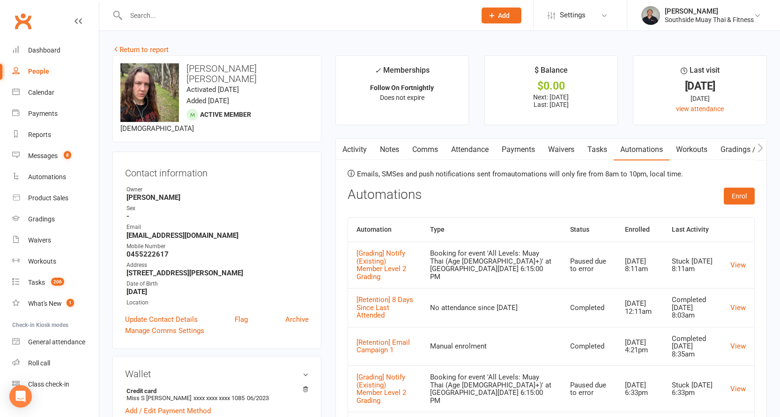
click at [354, 148] on link "Activity" at bounding box center [354, 150] width 37 height 22
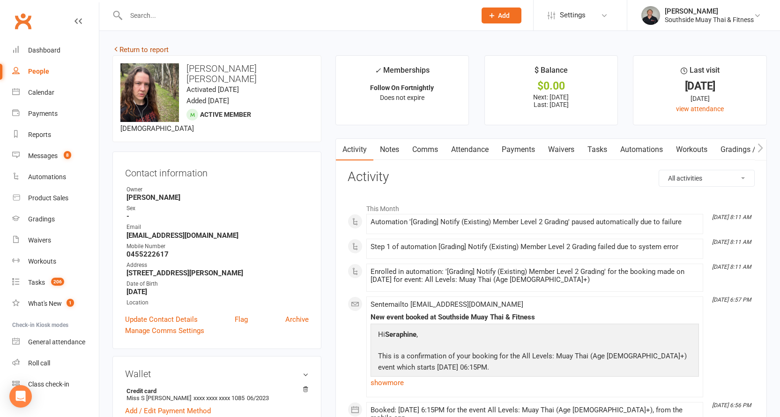
click at [138, 48] on link "Return to report" at bounding box center [140, 49] width 56 height 8
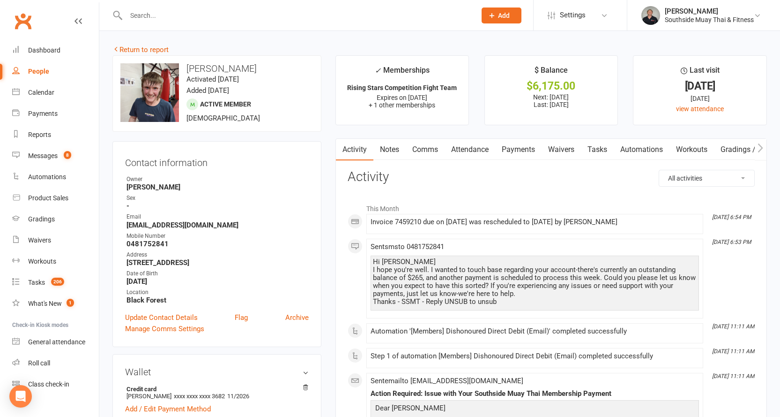
click at [761, 148] on icon "button" at bounding box center [761, 148] width 6 height 10
click at [626, 147] on link "Mobile App" at bounding box center [623, 150] width 51 height 22
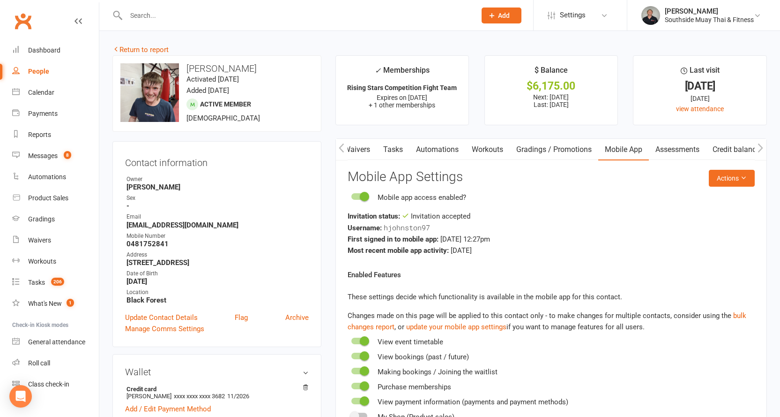
click at [341, 148] on icon "button" at bounding box center [342, 148] width 6 height 10
click at [501, 148] on link "Automations" at bounding box center [503, 150] width 56 height 22
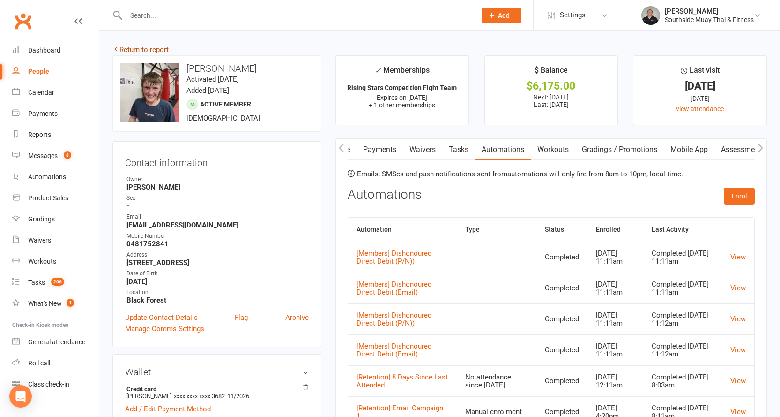
click at [124, 46] on link "Return to report" at bounding box center [140, 49] width 56 height 8
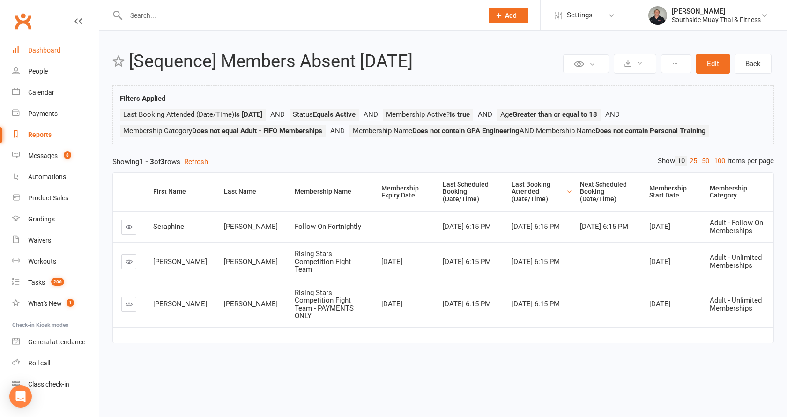
click at [48, 48] on div "Dashboard" at bounding box center [44, 49] width 32 height 7
